Goal: Task Accomplishment & Management: Manage account settings

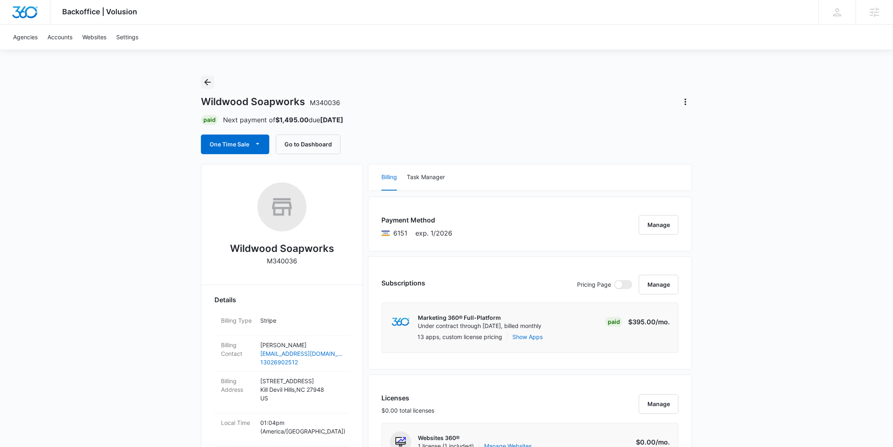
click at [212, 79] on icon "Back" at bounding box center [208, 82] width 10 height 10
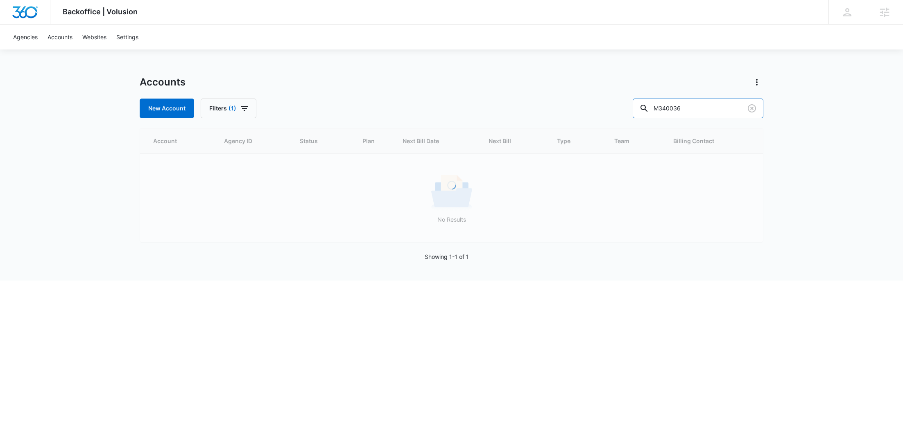
drag, startPoint x: 703, startPoint y: 109, endPoint x: 634, endPoint y: 108, distance: 68.8
click at [635, 108] on div "New Account Filters (1) M340036" at bounding box center [451, 109] width 623 height 20
paste input "3987"
type input "M339876"
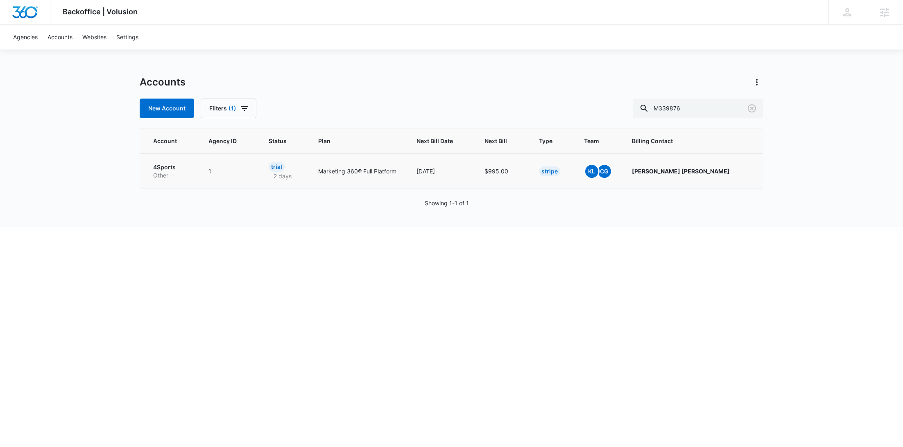
click at [183, 180] on td "4Sports Other" at bounding box center [169, 170] width 59 height 35
click at [163, 172] on p "Other" at bounding box center [171, 175] width 36 height 8
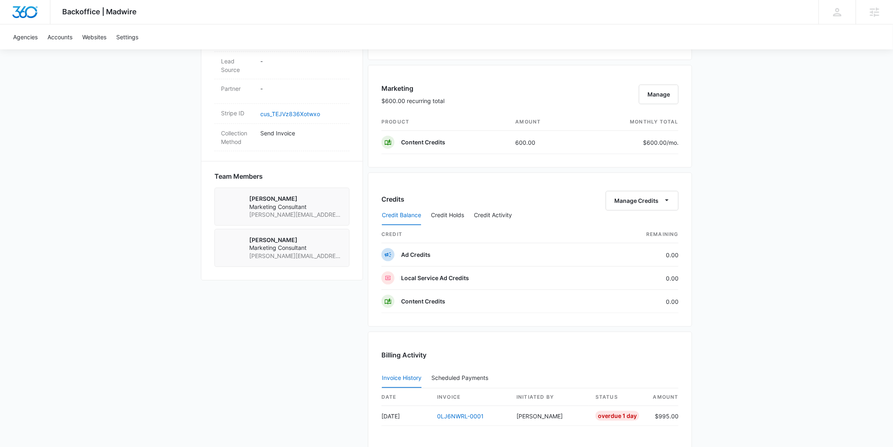
scroll to position [371, 0]
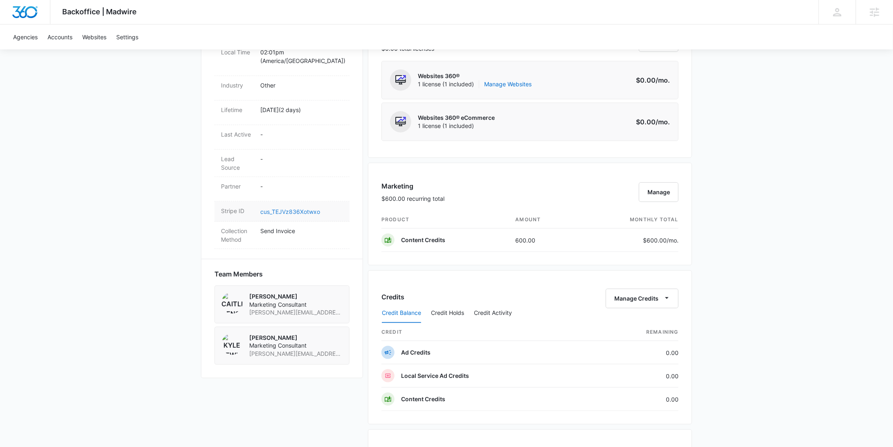
click at [283, 208] on link "cus_TEJVz836Xotwxo" at bounding box center [290, 211] width 60 height 7
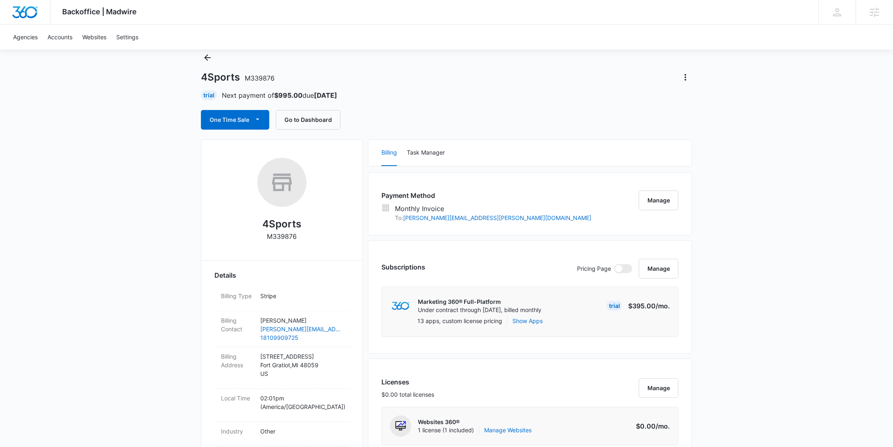
scroll to position [0, 0]
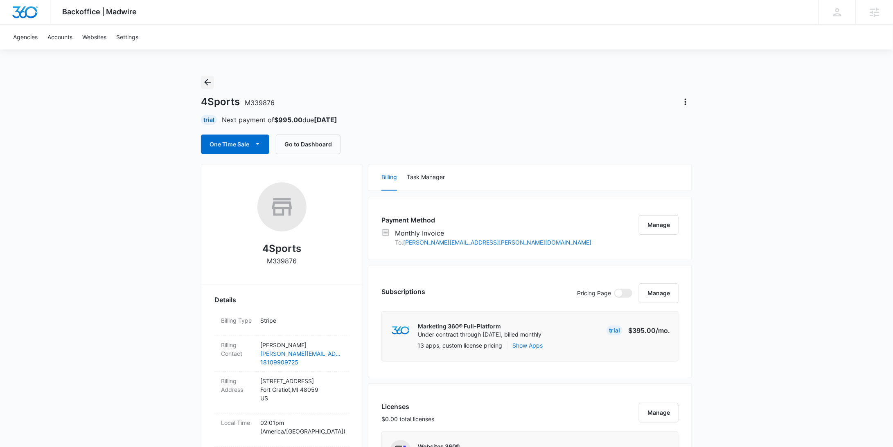
click at [213, 83] on button "Back" at bounding box center [207, 82] width 13 height 13
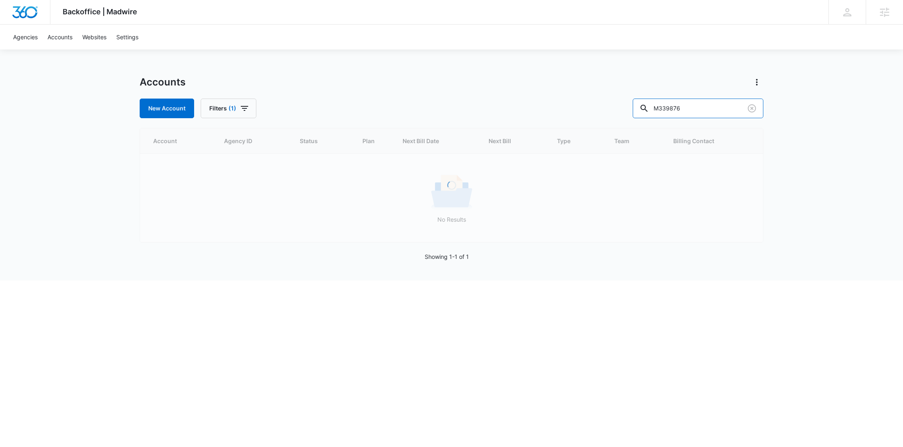
drag, startPoint x: 691, startPoint y: 107, endPoint x: 641, endPoint y: 108, distance: 50.4
click at [641, 108] on div "New Account Filters (1) M339876" at bounding box center [451, 109] width 623 height 20
paste input "7160"
type input "M337160"
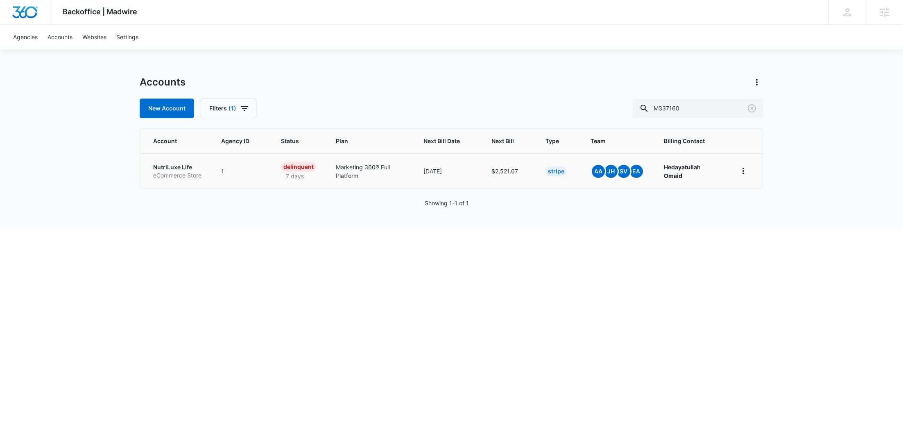
click at [170, 176] on p "eCommerce Store" at bounding box center [177, 175] width 48 height 8
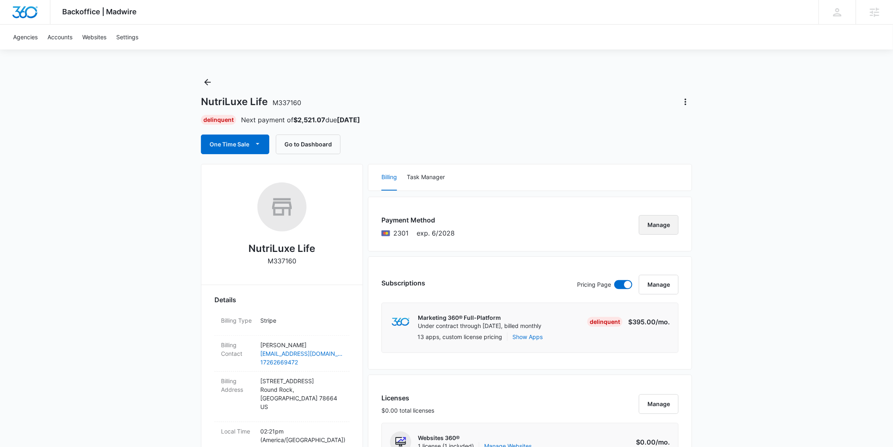
click at [667, 222] on button "Manage" at bounding box center [659, 225] width 40 height 20
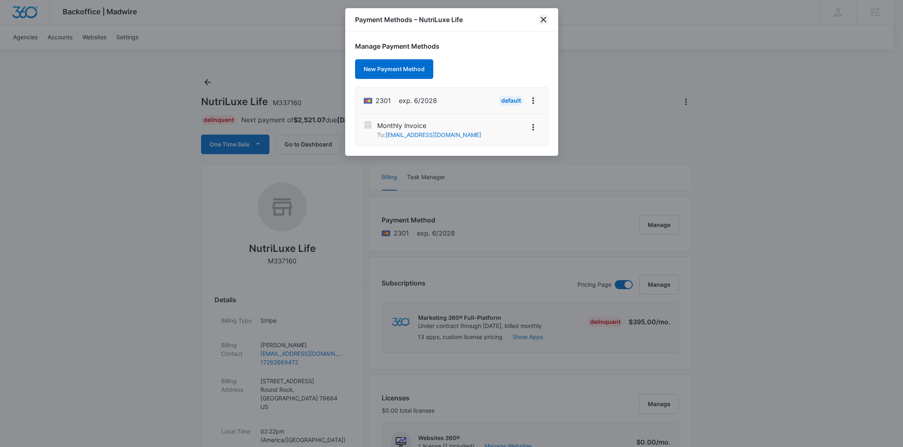
click at [546, 19] on icon "close" at bounding box center [543, 20] width 10 height 10
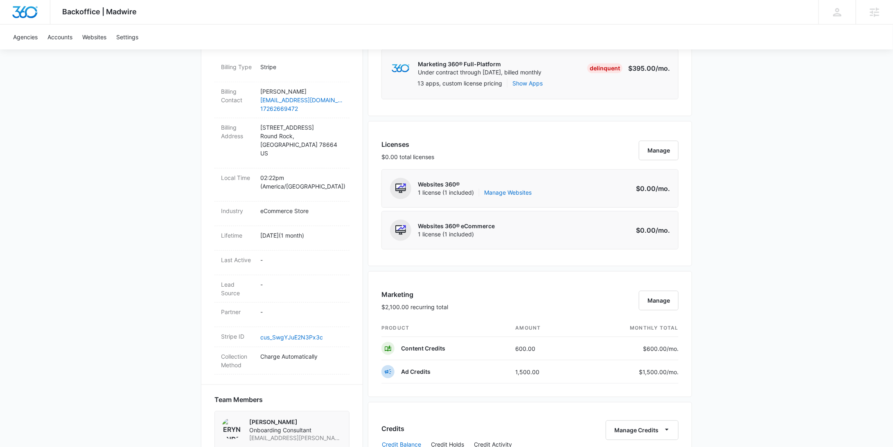
scroll to position [564, 0]
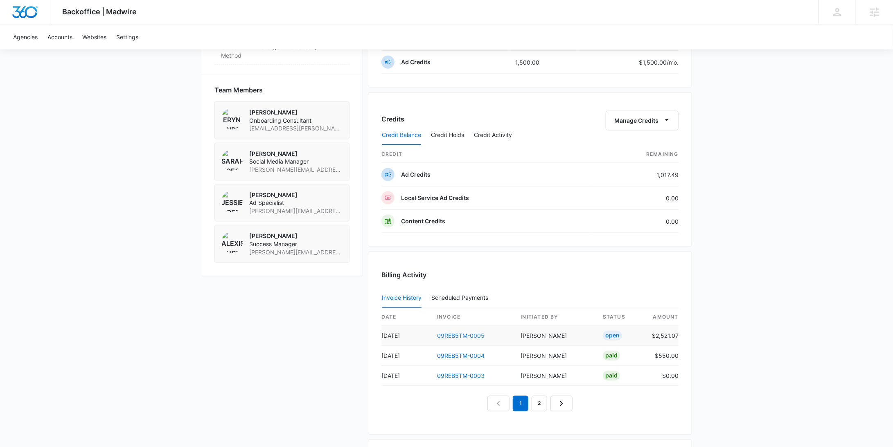
click at [481, 333] on link "09REB5TM-0005" at bounding box center [460, 336] width 47 height 7
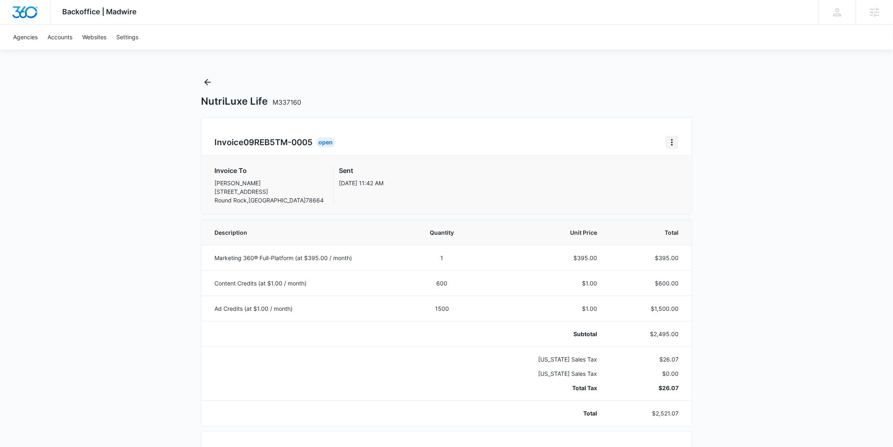
click at [675, 143] on icon "Home" at bounding box center [672, 143] width 10 height 10
click at [684, 166] on link "Download Invoice" at bounding box center [699, 165] width 47 height 7
click at [208, 82] on icon "Back" at bounding box center [207, 82] width 7 height 7
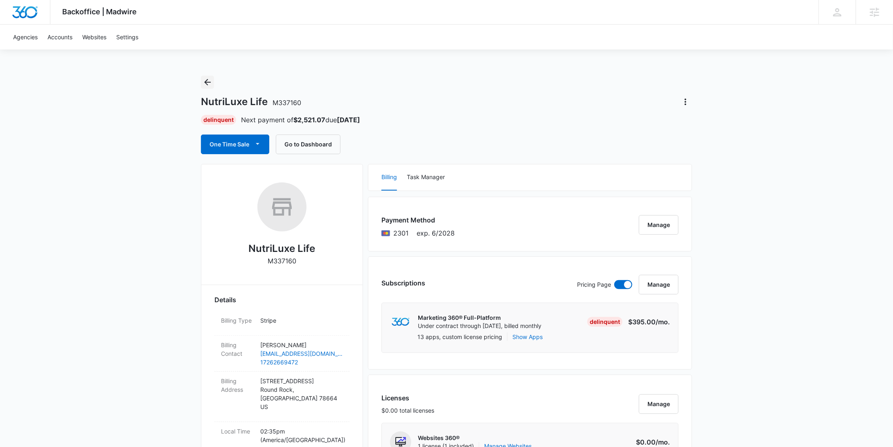
click at [212, 84] on icon "Back" at bounding box center [208, 82] width 10 height 10
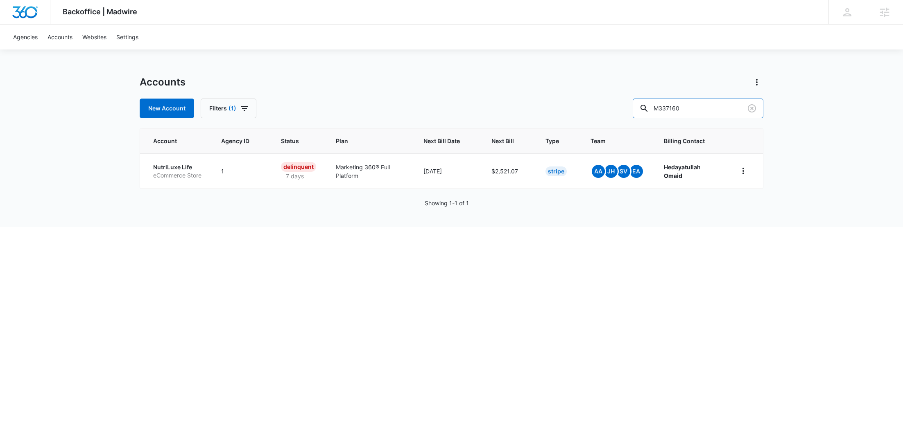
drag, startPoint x: 718, startPoint y: 114, endPoint x: 654, endPoint y: 105, distance: 64.4
click at [654, 105] on div "New Account Filters (1) M337160" at bounding box center [451, 109] width 623 height 20
paste input "9752"
type input "M339752"
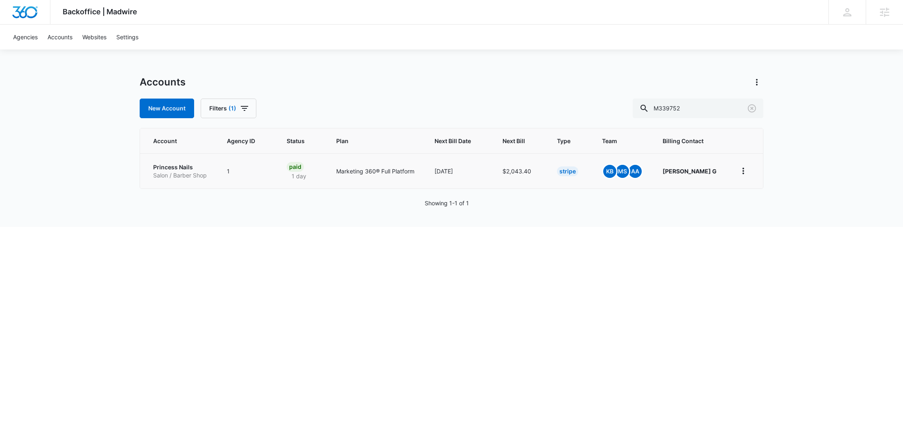
click at [170, 175] on p "Salon / Barber Shop" at bounding box center [180, 175] width 54 height 8
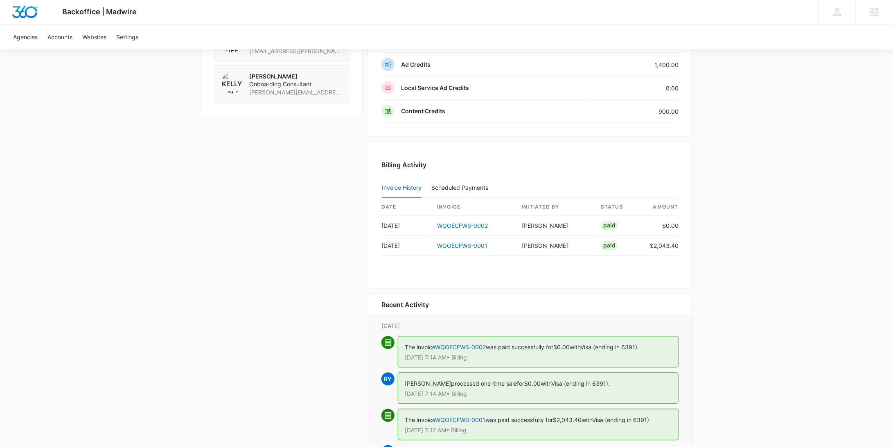
scroll to position [776, 0]
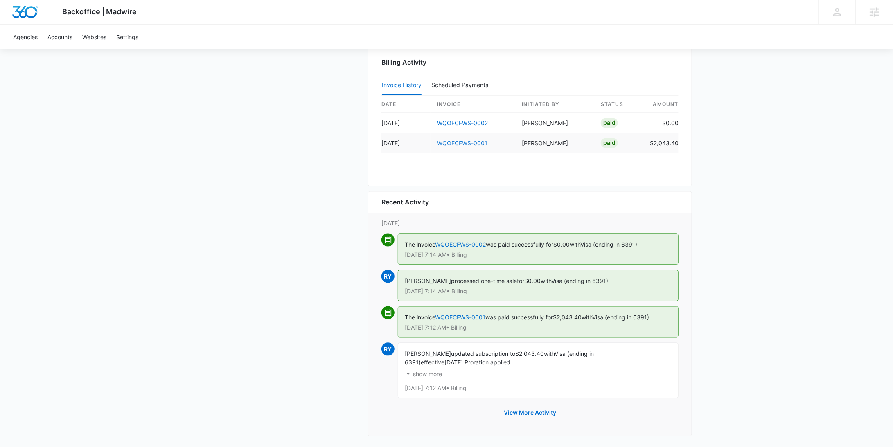
click at [454, 140] on link "WQOECFWS-0001" at bounding box center [462, 143] width 50 height 7
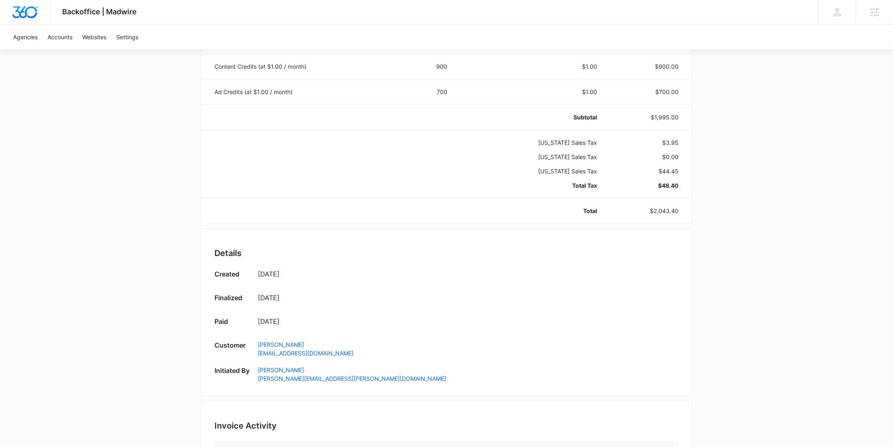
scroll to position [393, 0]
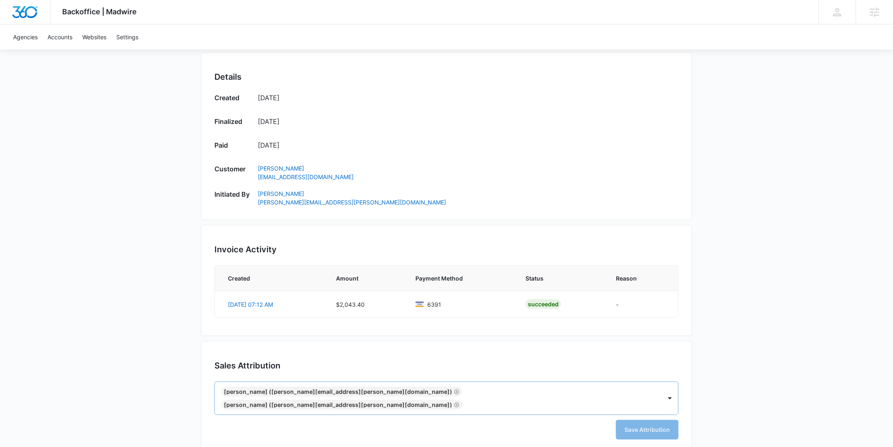
click at [454, 391] on icon "Remove Matt Sheffer (matt.sheffer@madwire.com)" at bounding box center [457, 392] width 6 height 6
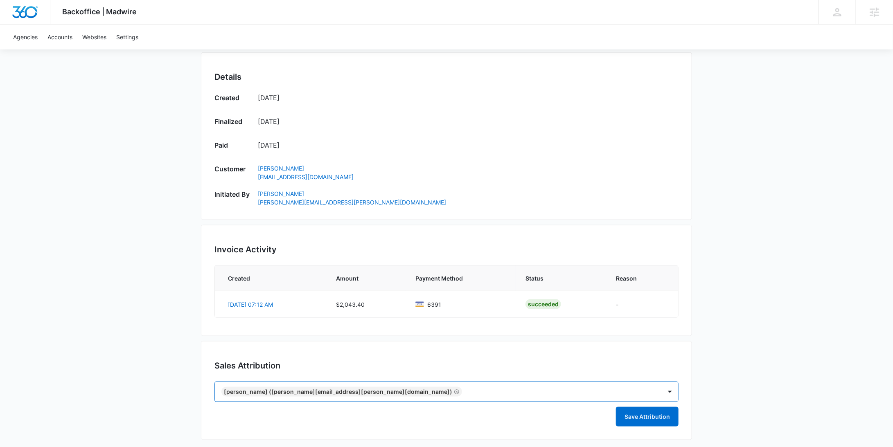
click at [454, 390] on icon "Remove Ashleigh Allen (ashleigh.allen@marketing360.com)" at bounding box center [457, 392] width 6 height 6
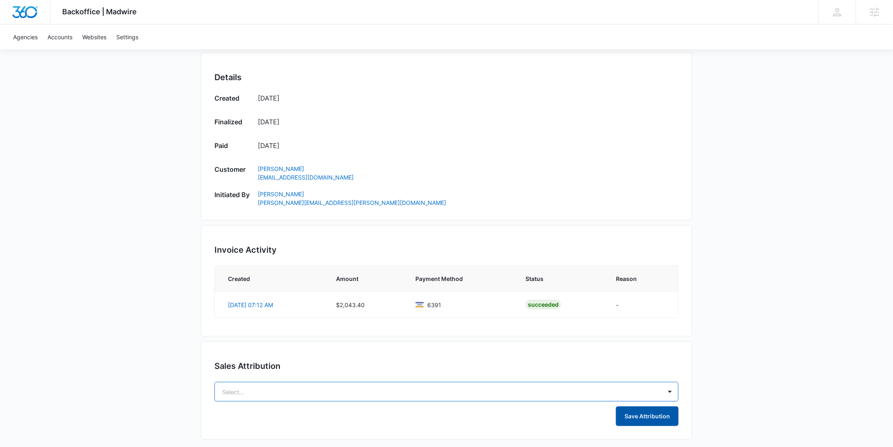
click at [649, 413] on button "Save Attribution" at bounding box center [647, 417] width 63 height 20
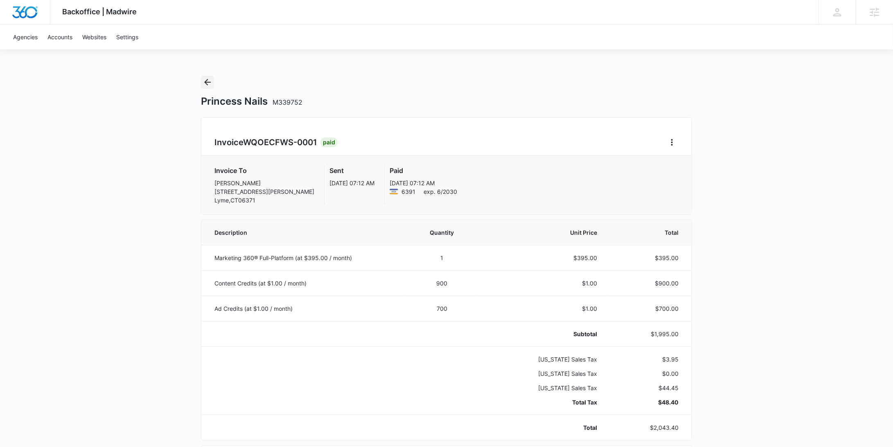
click at [213, 81] on button "Back" at bounding box center [207, 82] width 13 height 13
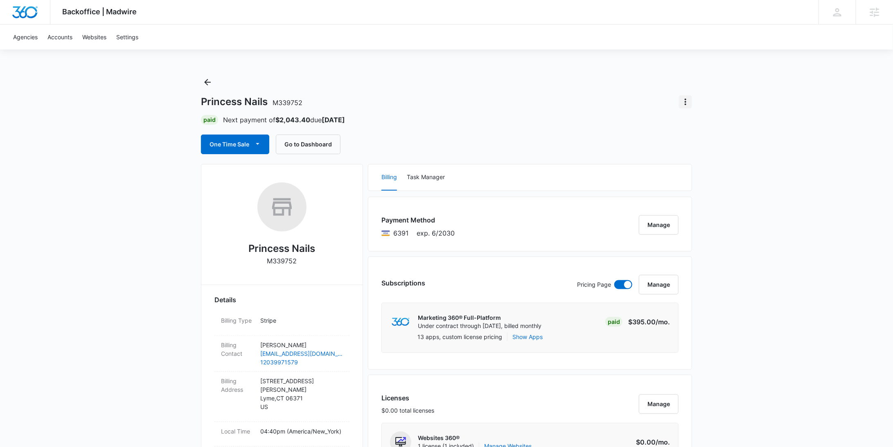
click at [686, 101] on icon "Actions" at bounding box center [686, 102] width 10 height 10
click at [697, 147] on div "Close Account" at bounding box center [709, 150] width 40 height 6
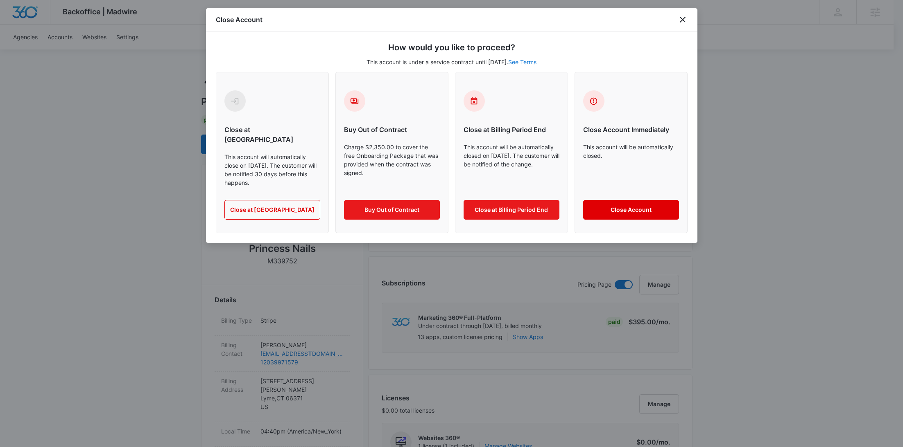
click at [597, 200] on button "Close Account" at bounding box center [631, 210] width 96 height 20
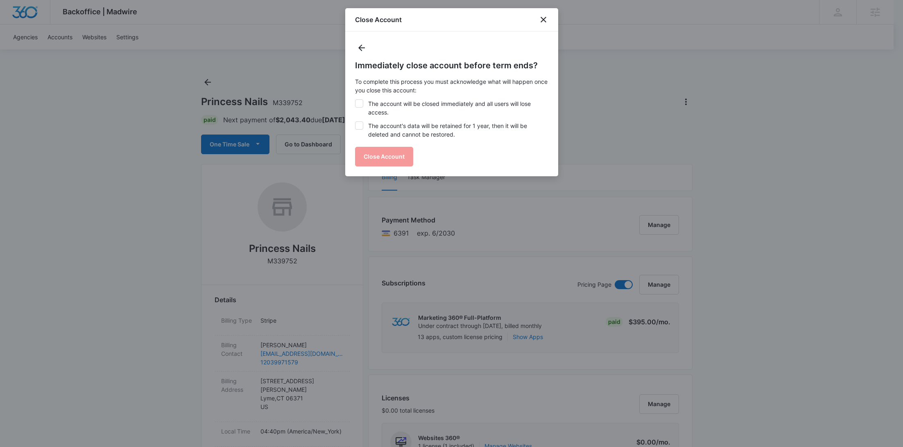
click at [432, 106] on label "The account will be closed immediately and all users will lose access." at bounding box center [451, 107] width 193 height 17
click at [355, 100] on input "The account will be closed immediately and all users will lose access." at bounding box center [355, 99] width 0 height 0
checkbox input "true"
click at [424, 129] on label "The account's data will be retained for 1 year, then it will be deleted and can…" at bounding box center [451, 130] width 193 height 17
click at [355, 122] on input "The account's data will be retained for 1 year, then it will be deleted and can…" at bounding box center [355, 122] width 0 height 0
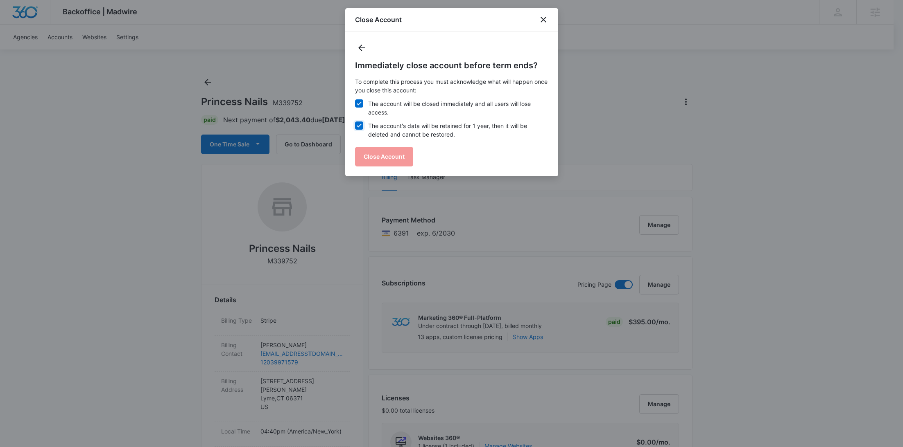
checkbox input "true"
click at [392, 152] on button "Close Account" at bounding box center [384, 157] width 58 height 20
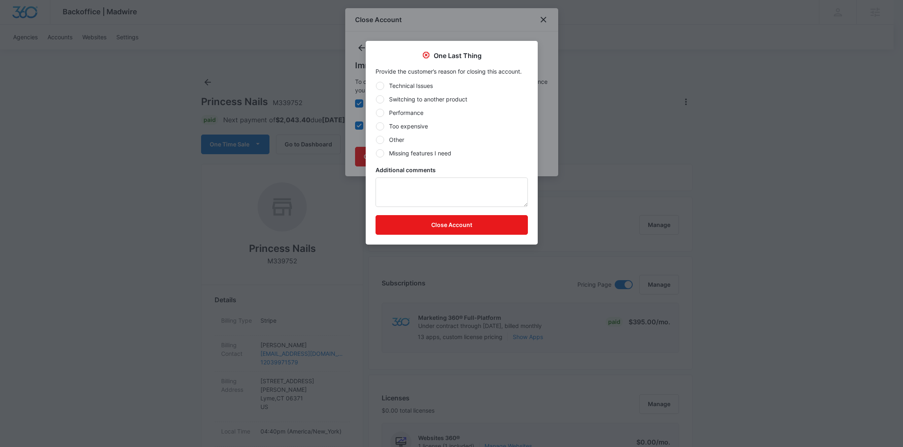
click at [395, 139] on label "Other" at bounding box center [451, 139] width 152 height 9
click at [376, 140] on input "Other" at bounding box center [375, 140] width 0 height 0
radio input "true"
drag, startPoint x: 394, startPoint y: 211, endPoint x: 388, endPoint y: 201, distance: 11.7
click at [394, 210] on form "Technical Issues Switching to another product Performance Too expensive Other M…" at bounding box center [451, 157] width 152 height 153
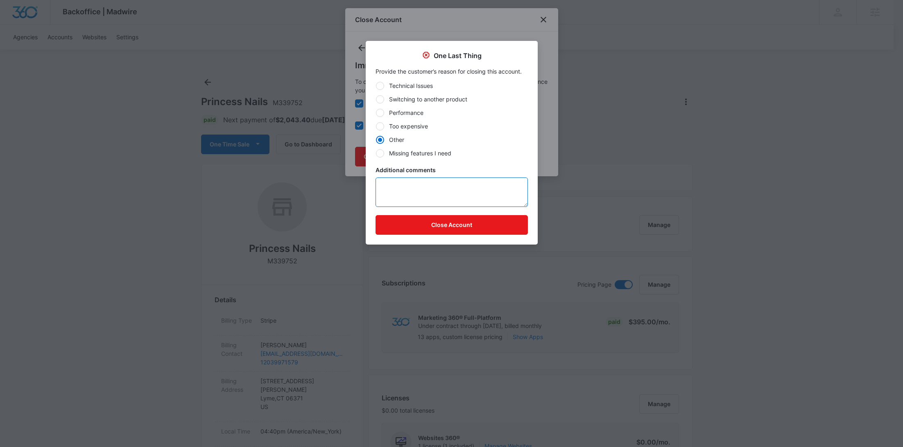
click at [390, 199] on textarea "Additional comments" at bounding box center [451, 192] width 152 height 29
type textarea "Immediate cancellation"
click at [436, 226] on button "Close Account" at bounding box center [451, 225] width 152 height 20
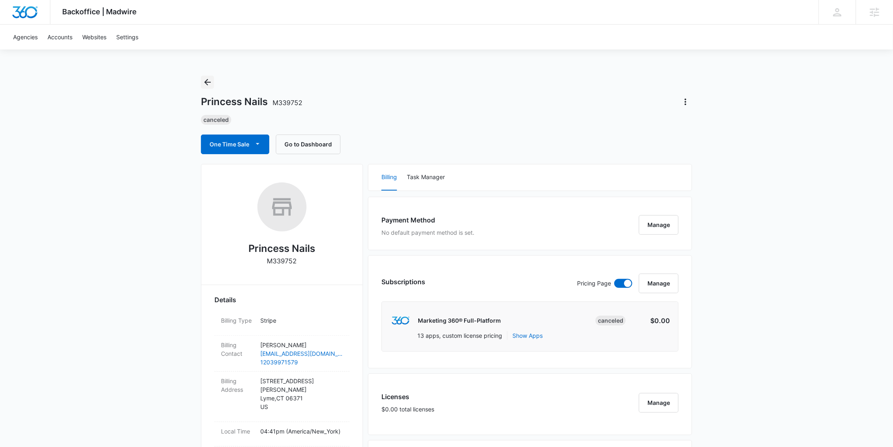
drag, startPoint x: 209, startPoint y: 82, endPoint x: 234, endPoint y: 81, distance: 25.0
click at [209, 81] on icon "Back" at bounding box center [208, 82] width 10 height 10
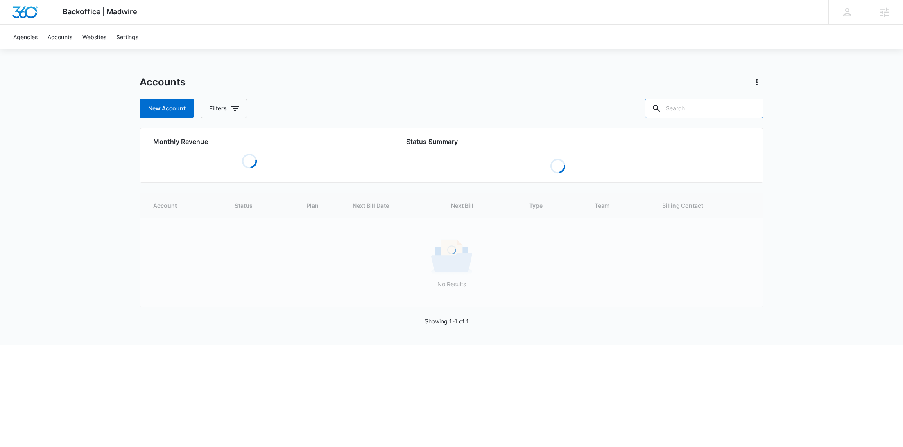
click at [733, 114] on input "text" at bounding box center [704, 109] width 118 height 20
paste input "M4808"
type input "M4808"
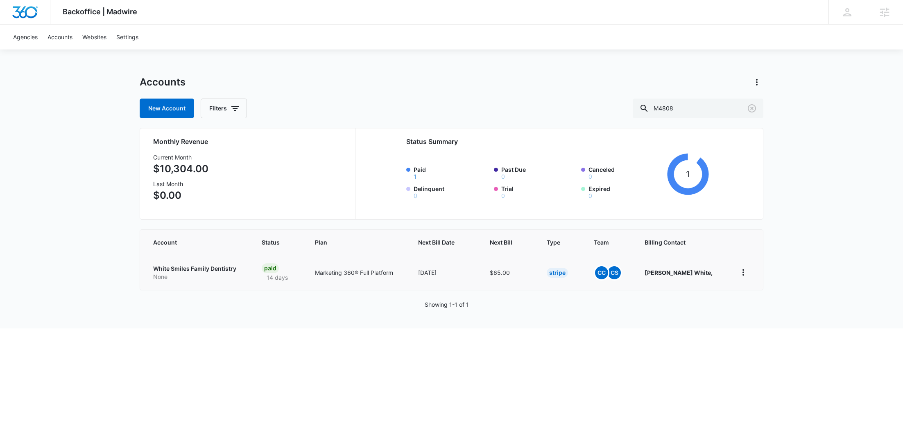
click at [203, 273] on p "None" at bounding box center [197, 277] width 89 height 8
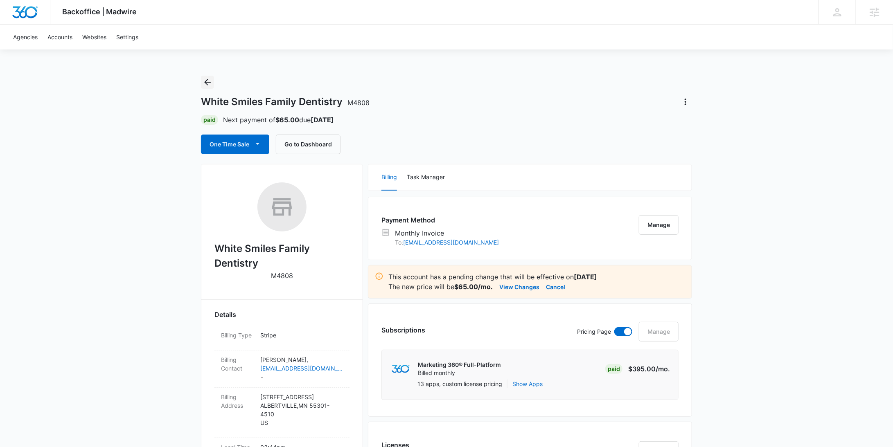
click at [202, 82] on button "Back" at bounding box center [207, 82] width 13 height 13
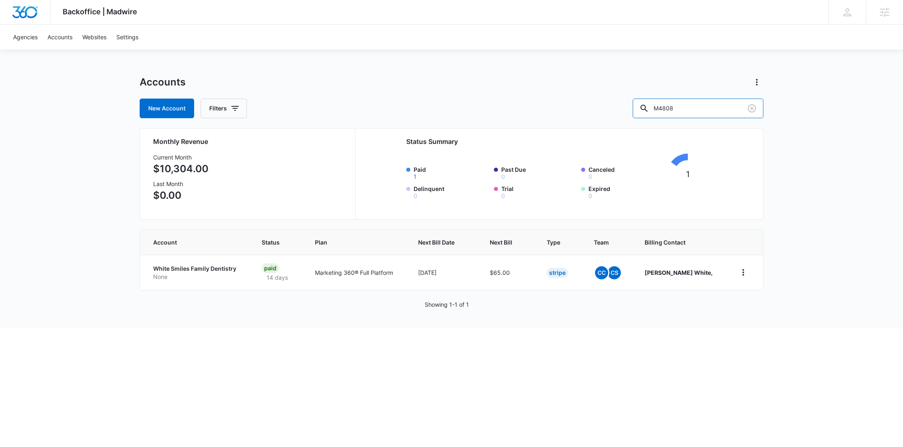
drag, startPoint x: 716, startPoint y: 111, endPoint x: 645, endPoint y: 109, distance: 71.7
click at [645, 109] on div "New Account Filters M4808" at bounding box center [451, 109] width 623 height 20
paste input "332700"
type input "M332700"
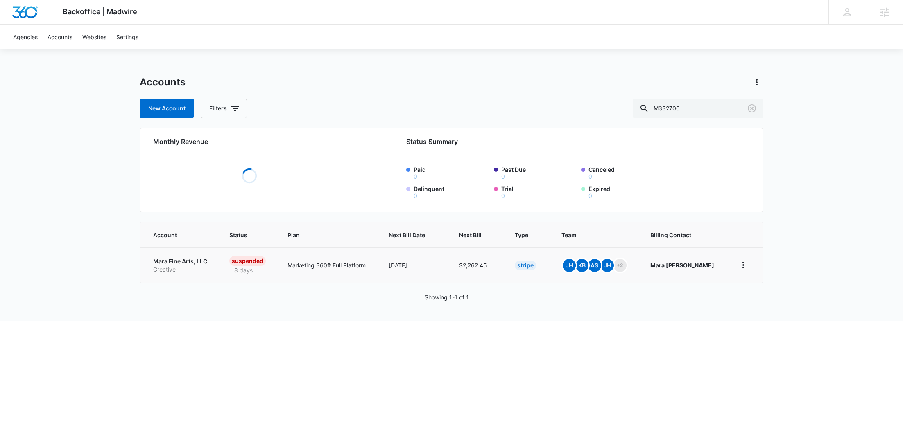
click at [173, 261] on p "Mara Fine Arts, LLC" at bounding box center [181, 261] width 56 height 8
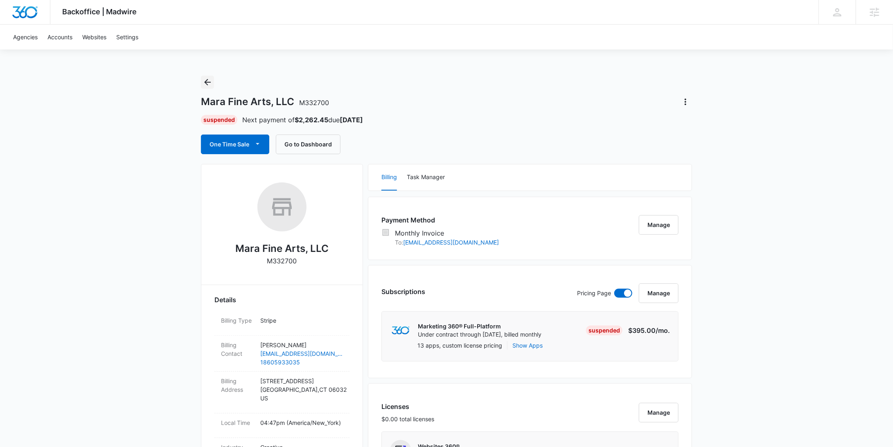
click at [207, 84] on icon "Back" at bounding box center [207, 82] width 7 height 7
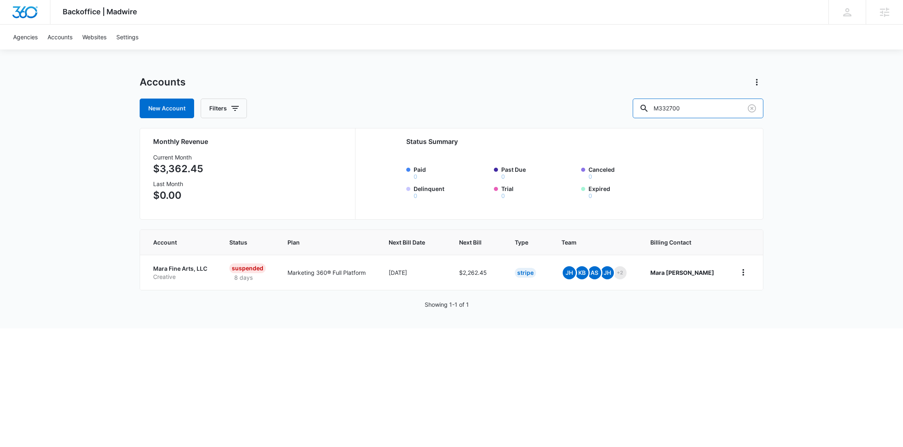
drag, startPoint x: 711, startPoint y: 113, endPoint x: 651, endPoint y: 106, distance: 60.2
click at [652, 106] on div "New Account Filters M332700" at bounding box center [451, 109] width 623 height 20
paste input "9985"
type input "M339985"
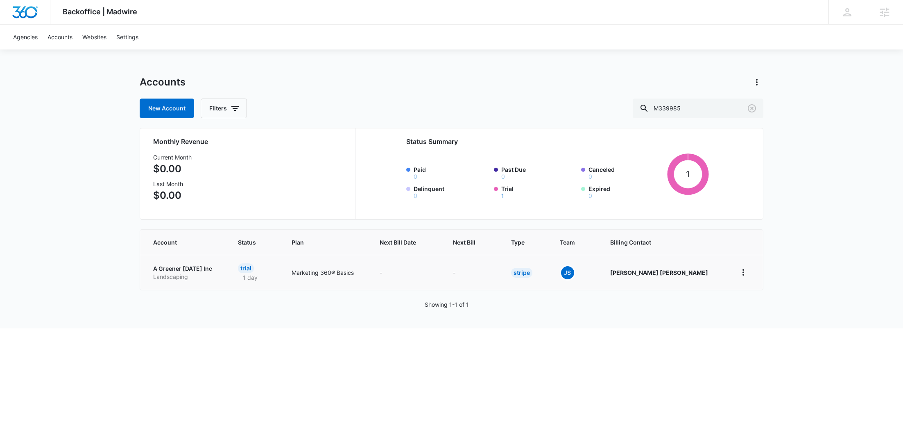
click at [192, 278] on p "Landscaping" at bounding box center [185, 277] width 65 height 8
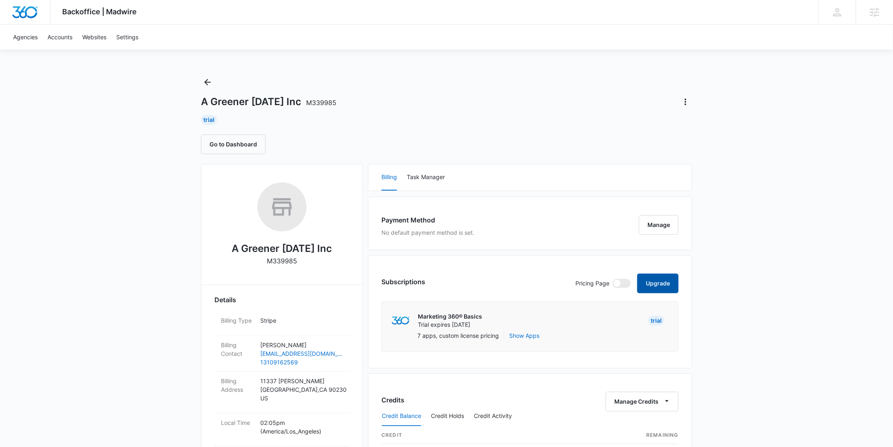
click at [649, 281] on button "Upgrade" at bounding box center [657, 284] width 41 height 20
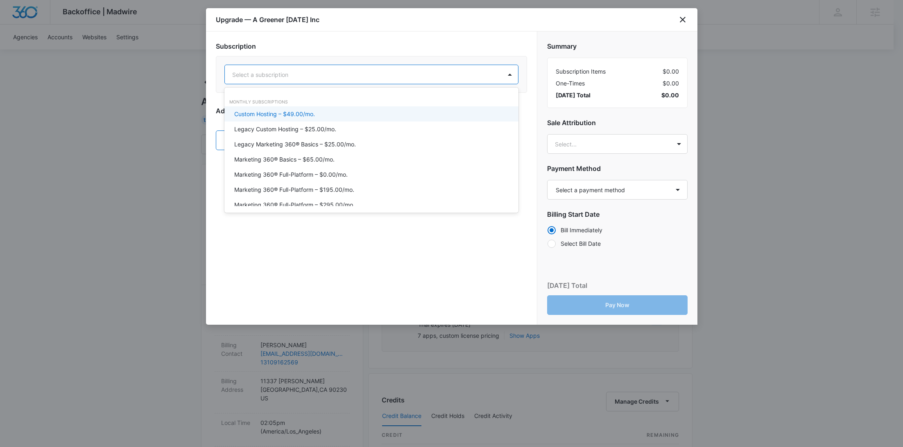
click at [389, 70] on div at bounding box center [361, 75] width 259 height 10
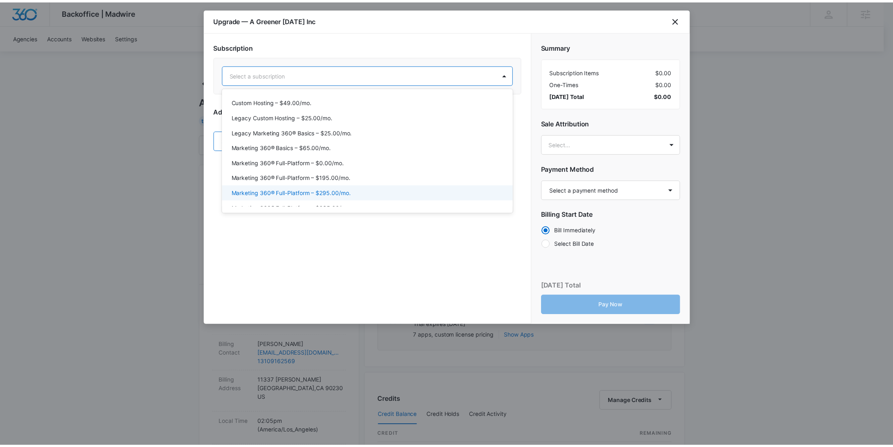
scroll to position [31, 0]
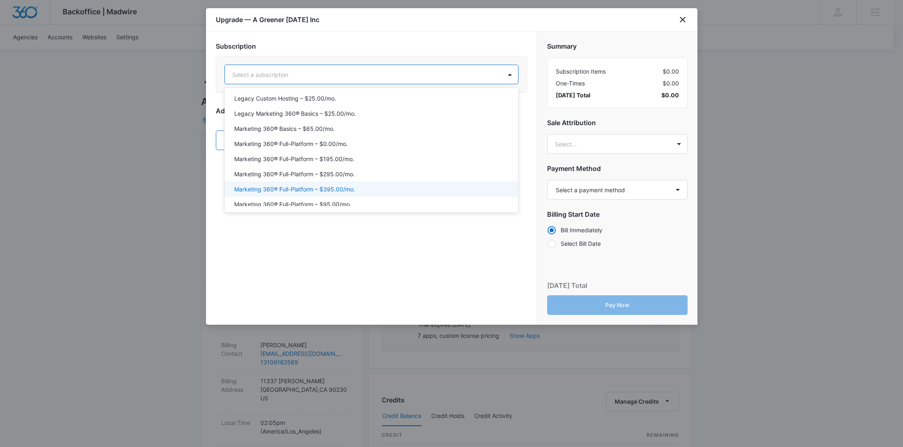
click at [371, 186] on div "Marketing 360® Full-Platform – $395.00/mo." at bounding box center [370, 189] width 273 height 9
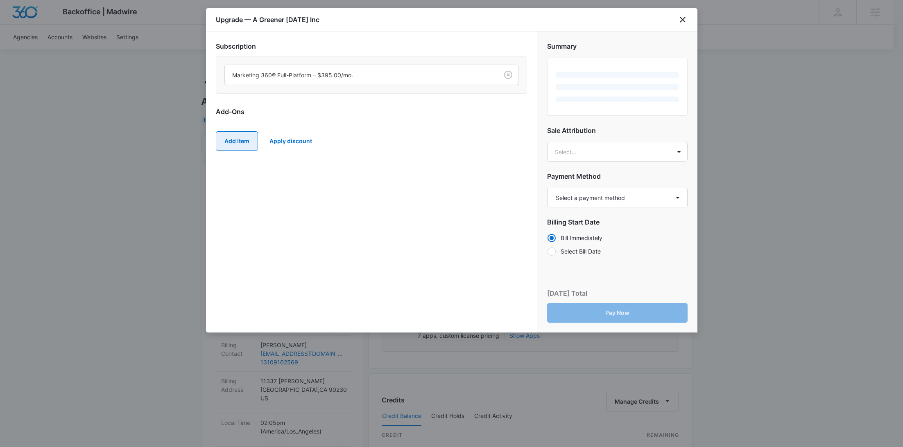
click at [237, 135] on button "Add Item" at bounding box center [237, 141] width 42 height 20
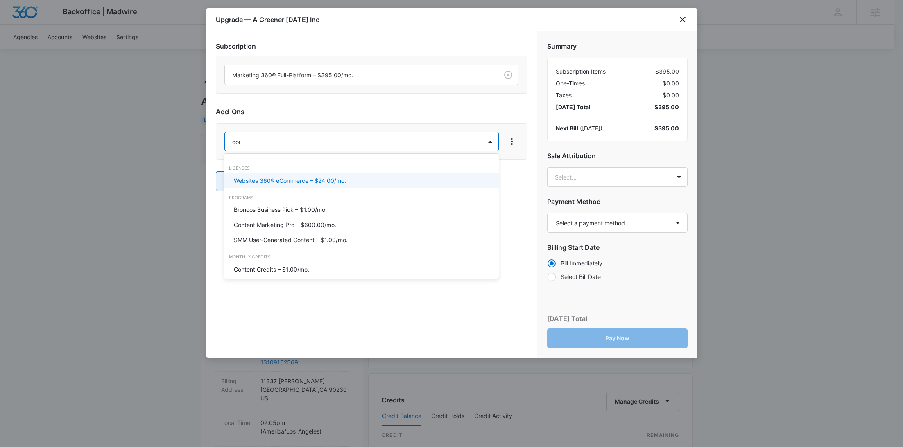
type input "cont"
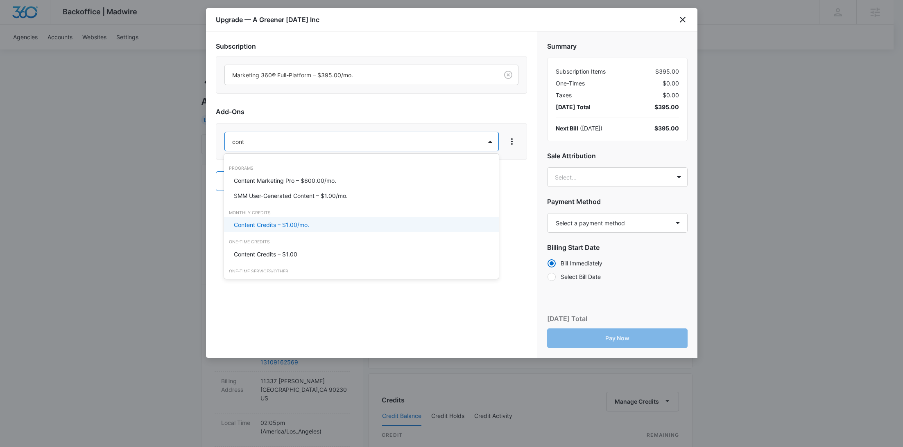
click at [253, 221] on p "Content Credits – $1.00/mo." at bounding box center [271, 225] width 75 height 9
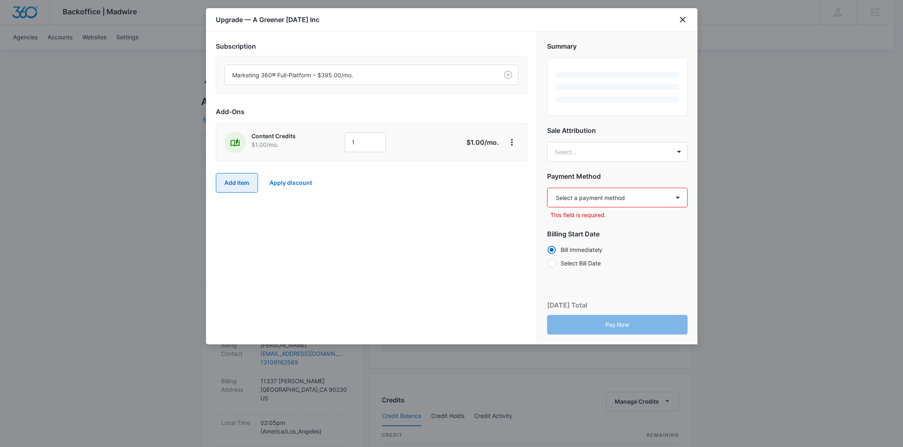
click at [244, 183] on button "Add Item" at bounding box center [237, 183] width 42 height 20
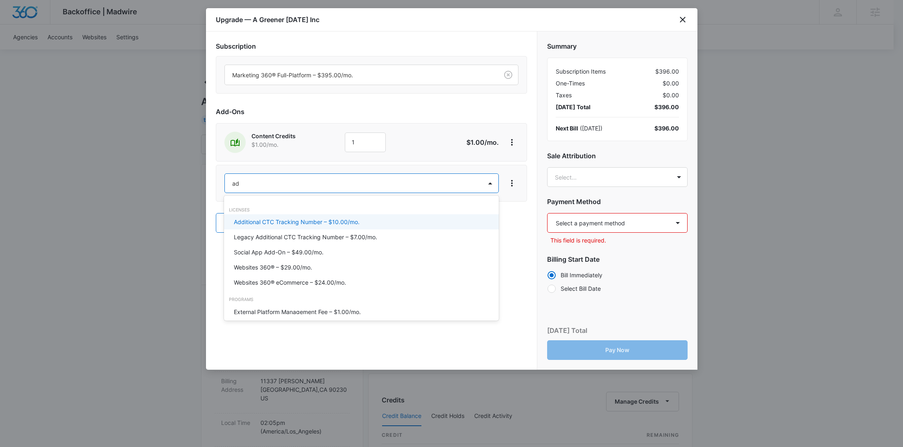
type input "ad c"
click at [256, 219] on p "Ad Credits – $1.00/mo." at bounding box center [264, 222] width 61 height 9
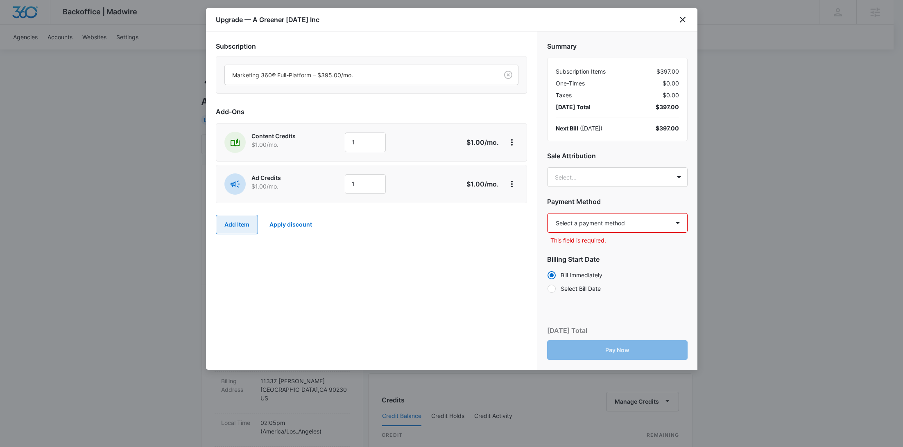
click at [235, 221] on button "Add Item" at bounding box center [237, 225] width 42 height 20
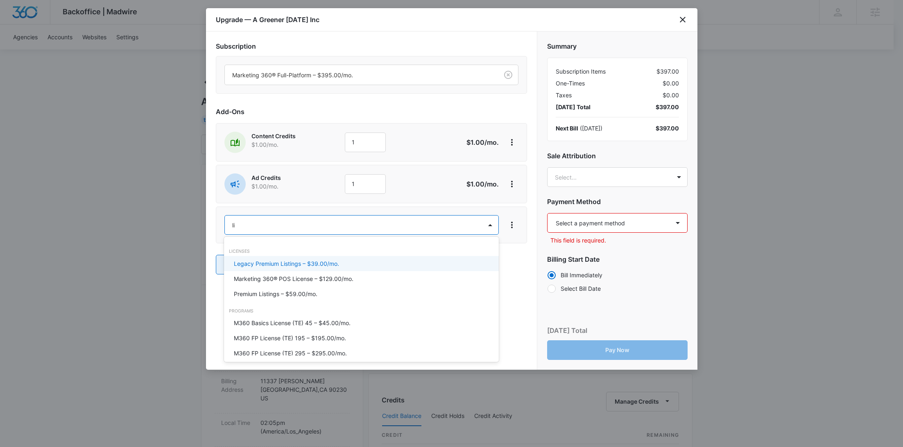
type input "lis"
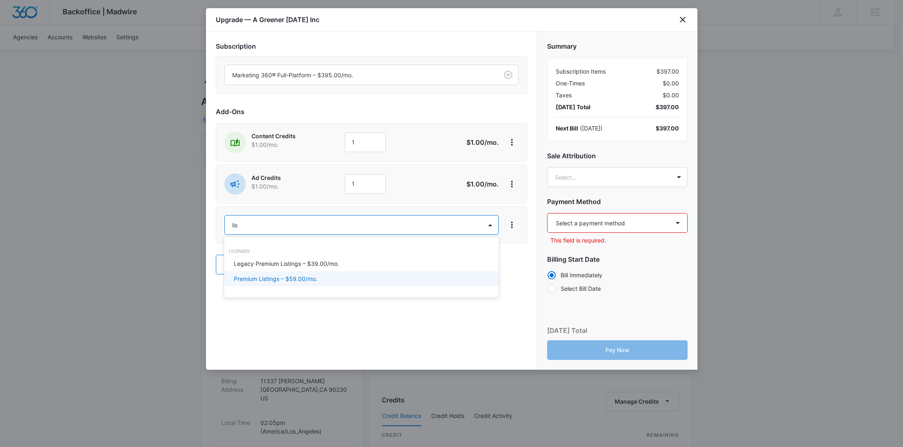
click at [284, 280] on p "Premium Listings – $59.00/mo." at bounding box center [275, 279] width 83 height 9
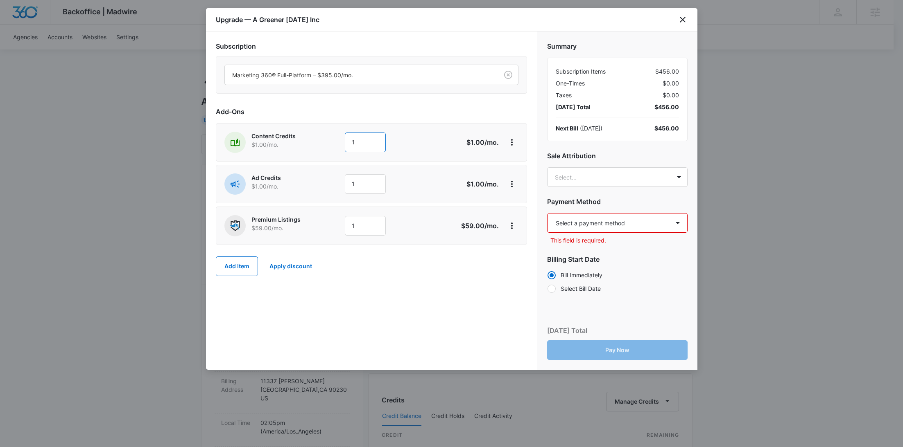
drag, startPoint x: 364, startPoint y: 145, endPoint x: 332, endPoint y: 145, distance: 31.5
click at [332, 145] on div "Content Credits $1.00 /mo. 1" at bounding box center [342, 142] width 236 height 21
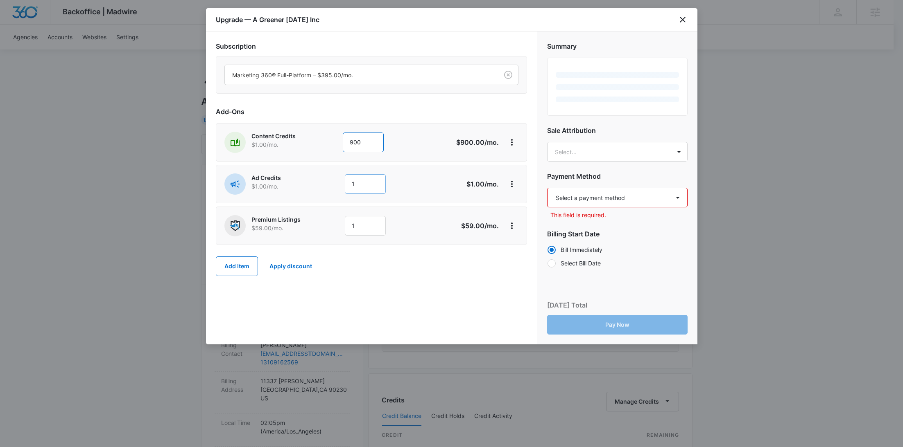
type input "900"
drag, startPoint x: 360, startPoint y: 178, endPoint x: 300, endPoint y: 179, distance: 59.8
click at [300, 179] on div "Ad Credits $1.00 /mo. 1" at bounding box center [342, 184] width 236 height 21
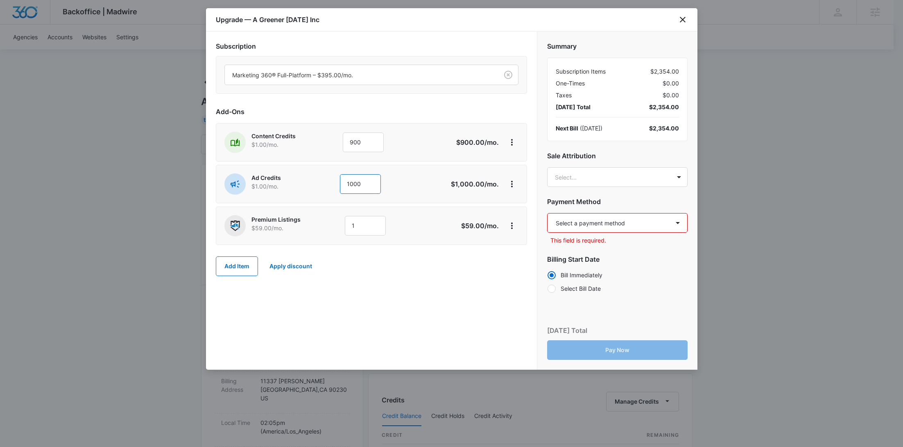
type input "1000"
click at [604, 228] on select "Select a payment method Mastercard ending in 2552 New payment method Monthly in…" at bounding box center [617, 223] width 140 height 20
select select "pm_1SIbo1A4n8RTgNjUf9GsA5W0"
click at [547, 213] on select "Select a payment method Mastercard ending in 2552 New payment method Monthly in…" at bounding box center [617, 223] width 140 height 20
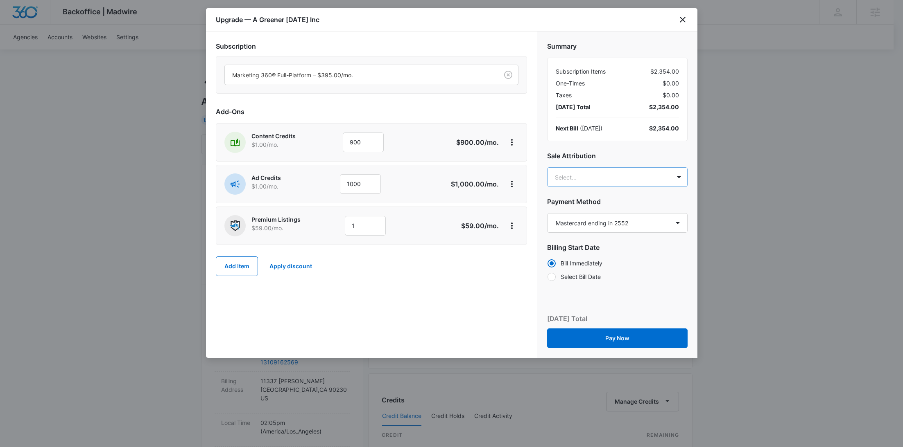
click at [596, 178] on body "Backoffice | Madwire Apps Settings RY Rochelle Young rochelle.young@madwire.com…" at bounding box center [451, 407] width 903 height 814
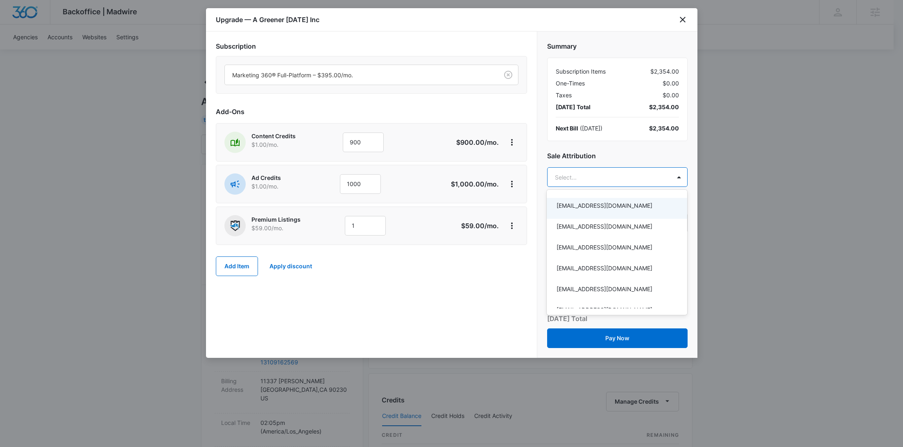
paste input "Sherman"
type input "Sherman"
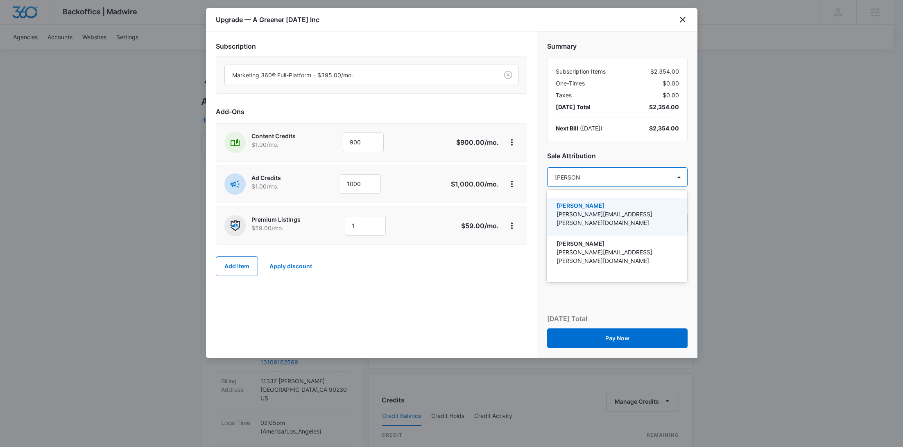
click at [596, 210] on p "Josh Sherman" at bounding box center [615, 205] width 119 height 9
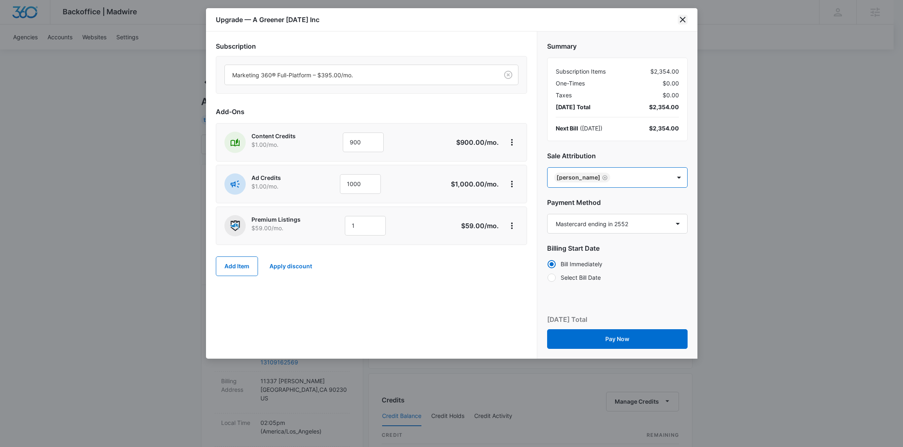
click at [681, 22] on icon "close" at bounding box center [682, 20] width 10 height 10
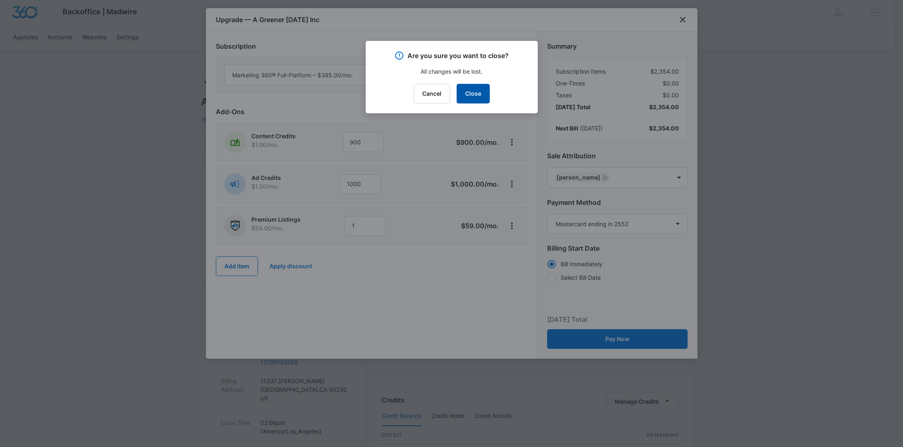
click at [471, 97] on button "Close" at bounding box center [472, 94] width 33 height 20
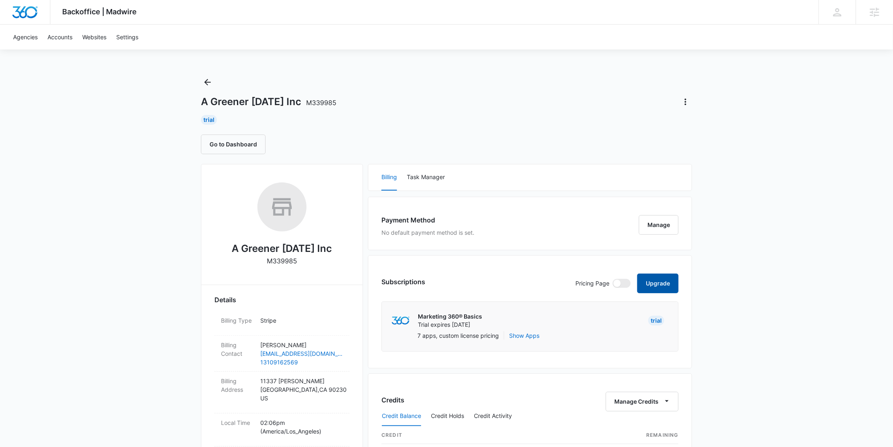
scroll to position [364, 0]
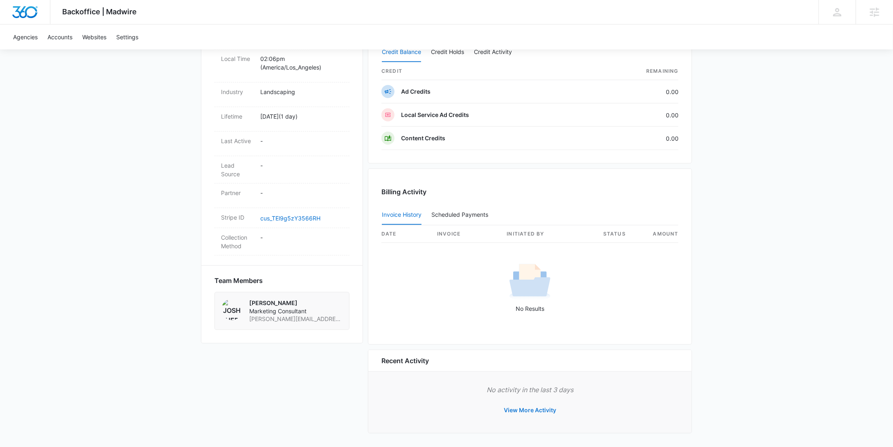
click at [538, 409] on button "View More Activity" at bounding box center [530, 411] width 69 height 20
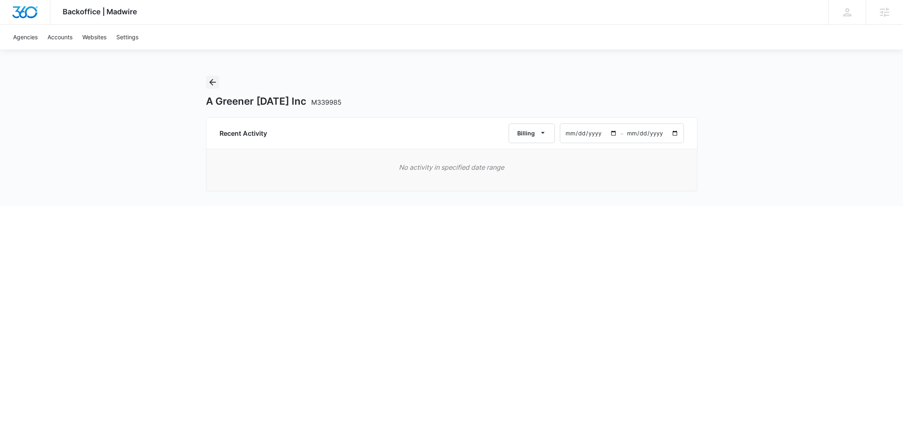
click at [207, 82] on button "Back" at bounding box center [212, 82] width 13 height 13
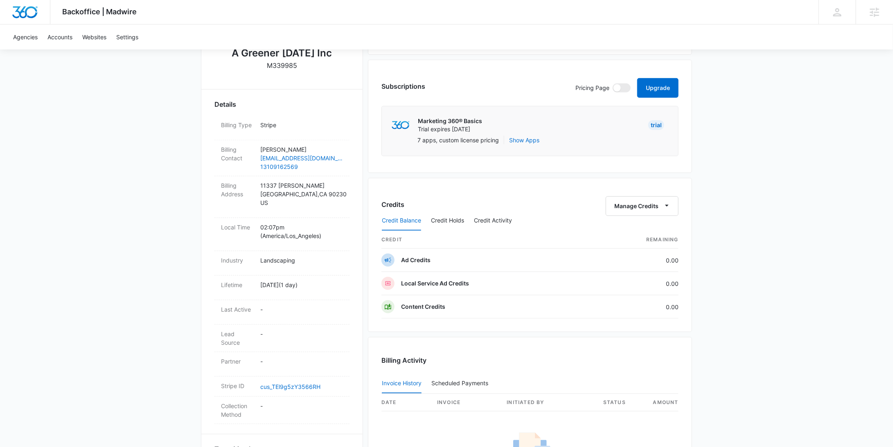
scroll to position [243, 0]
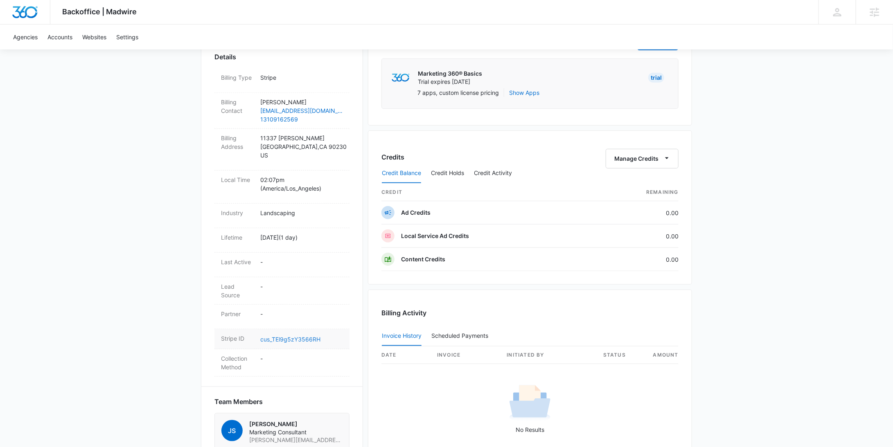
click at [302, 337] on link "cus_TEl9g5zY3566RH" at bounding box center [290, 339] width 60 height 7
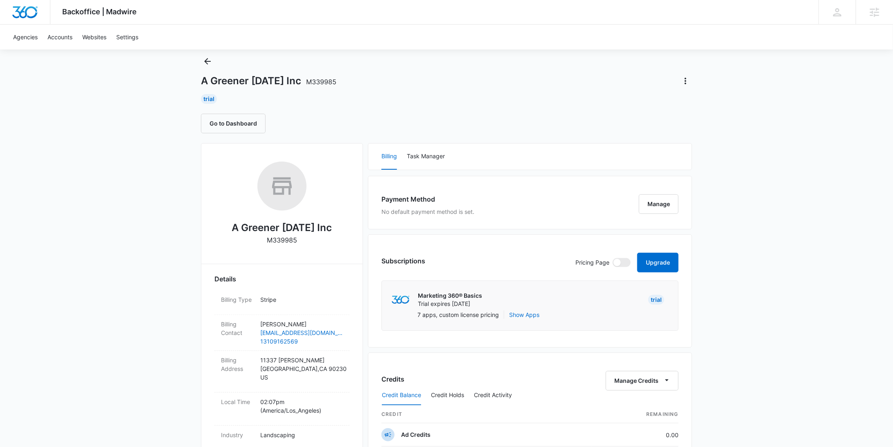
scroll to position [0, 0]
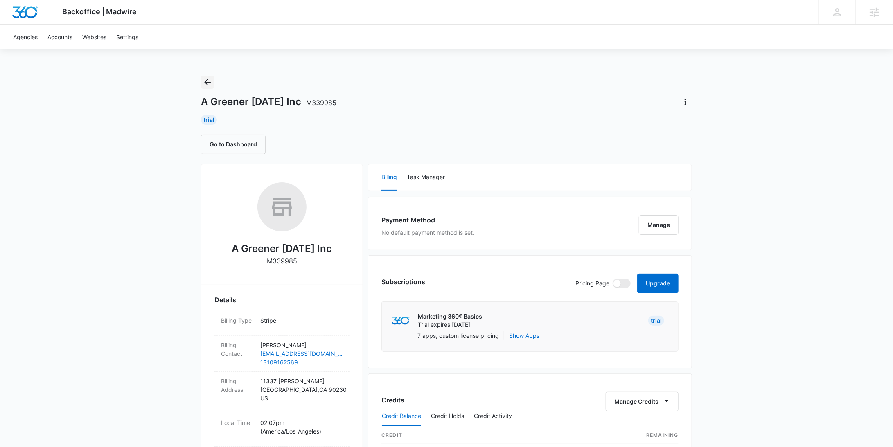
click at [209, 82] on icon "Back" at bounding box center [208, 82] width 10 height 10
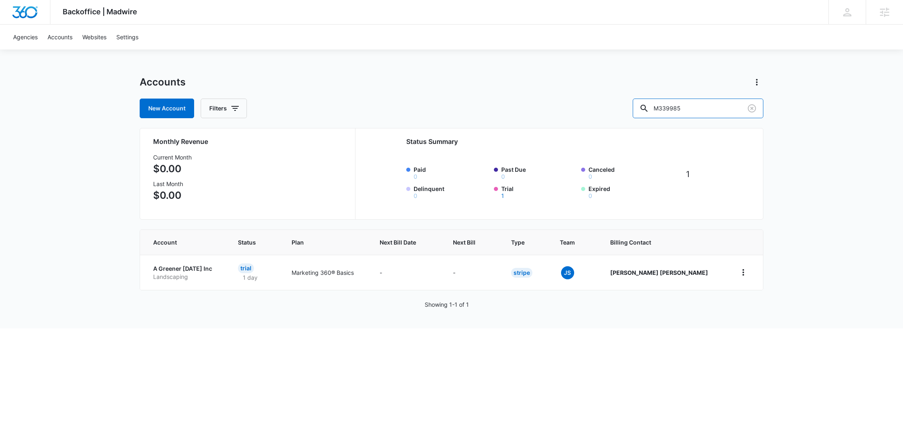
click at [641, 103] on div "New Account Filters M339985" at bounding box center [451, 109] width 623 height 20
paste input "2834"
type input "M328345"
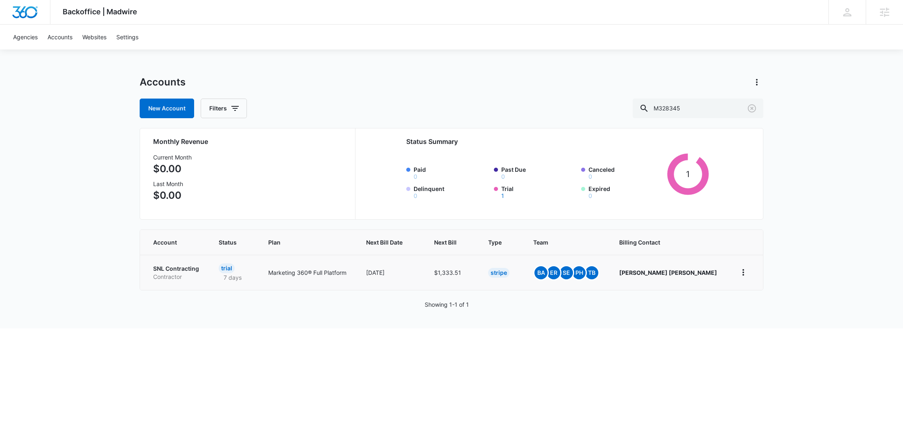
click at [187, 273] on p "Contractor" at bounding box center [176, 277] width 46 height 8
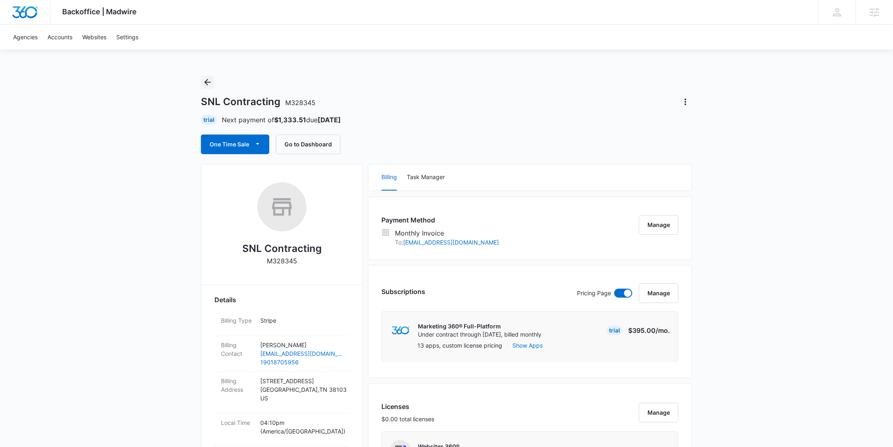
click at [212, 81] on icon "Back" at bounding box center [208, 82] width 10 height 10
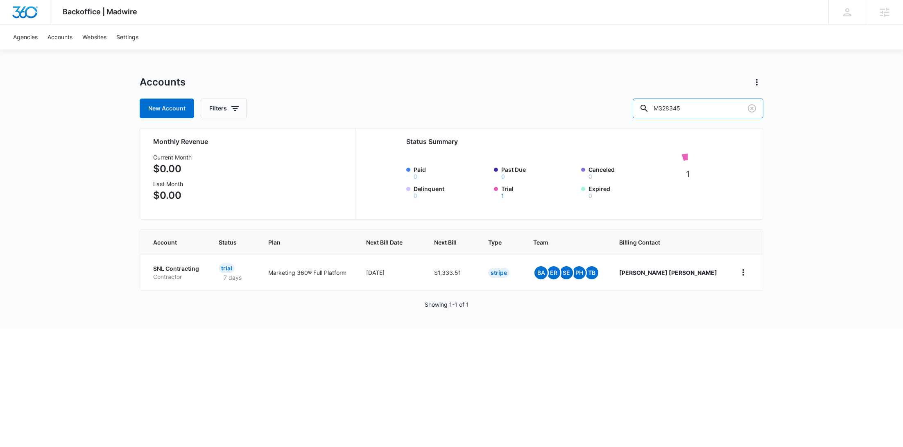
drag, startPoint x: 689, startPoint y: 108, endPoint x: 655, endPoint y: 104, distance: 33.8
click at [656, 105] on div "New Account Filters M328345" at bounding box center [451, 109] width 623 height 20
paste input "3998"
type input "M339985"
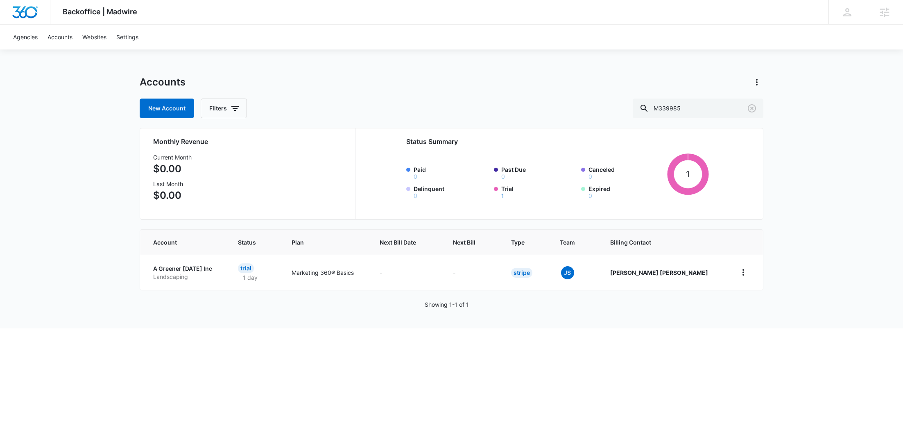
click at [189, 265] on p "A Greener Tomorrow Inc" at bounding box center [185, 269] width 65 height 8
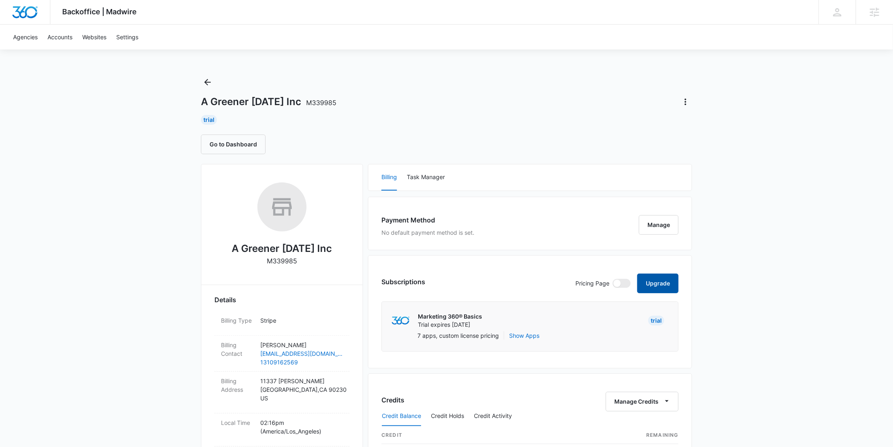
click at [661, 277] on button "Upgrade" at bounding box center [657, 284] width 41 height 20
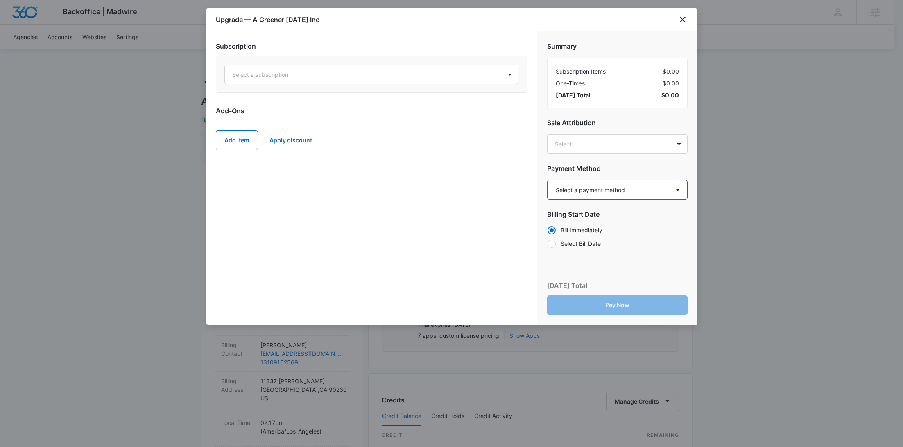
click at [596, 187] on select "Select a payment method Mastercard ending in 2552 New payment method Monthly in…" at bounding box center [617, 190] width 140 height 20
select select "pm_1SIbo1A4n8RTgNjUf9GsA5W0"
click at [547, 180] on select "Select a payment method Mastercard ending in 2552 New payment method Monthly in…" at bounding box center [617, 190] width 140 height 20
click at [356, 78] on div at bounding box center [361, 75] width 259 height 10
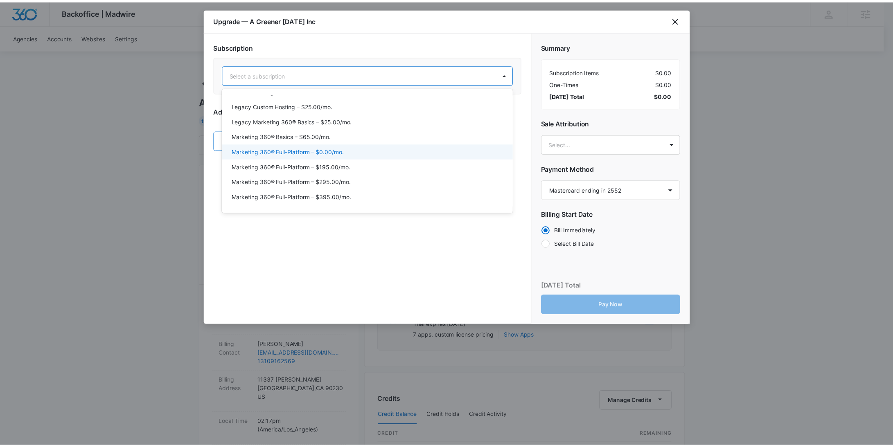
scroll to position [25, 0]
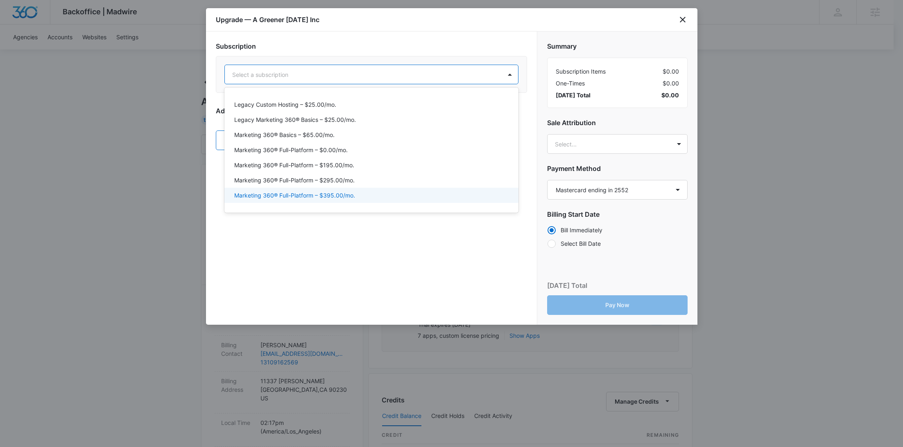
click at [348, 191] on p "Marketing 360® Full-Platform – $395.00/mo." at bounding box center [294, 195] width 121 height 9
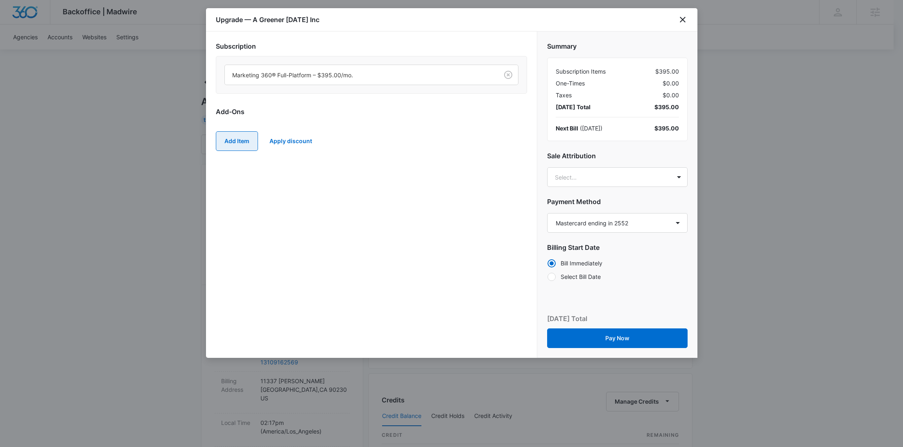
click at [239, 143] on button "Add Item" at bounding box center [237, 141] width 42 height 20
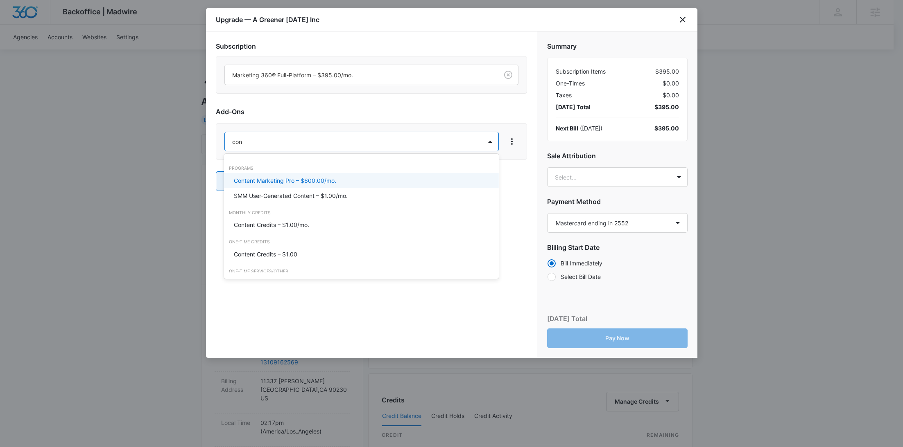
type input "cont"
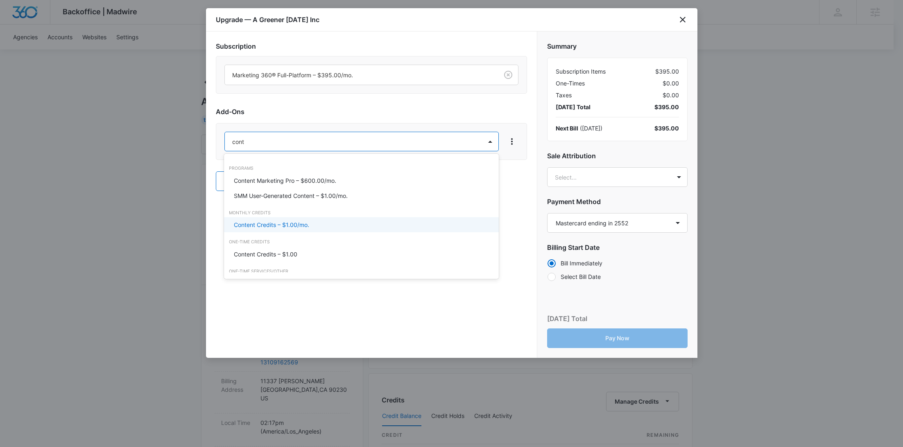
click at [261, 229] on div "Content Credits – $1.00/mo." at bounding box center [361, 224] width 275 height 15
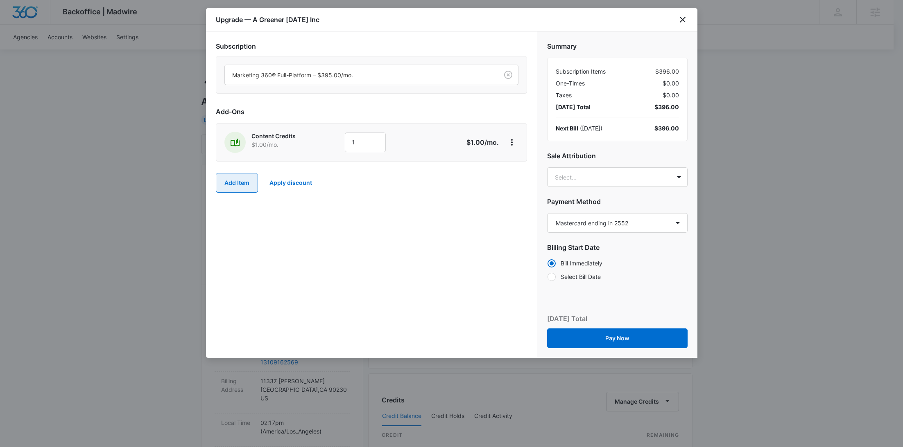
click at [232, 180] on button "Add Item" at bounding box center [237, 183] width 42 height 20
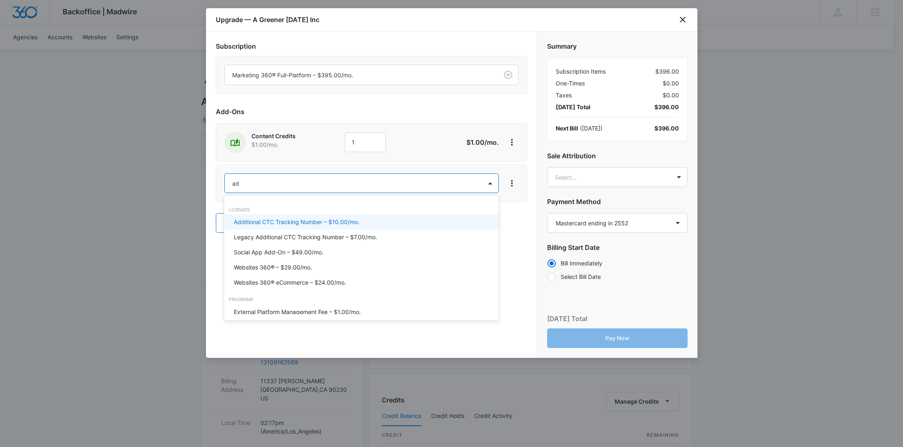
type input "ad c"
click at [257, 218] on p "Ad Credits – $1.00/mo." at bounding box center [264, 222] width 61 height 9
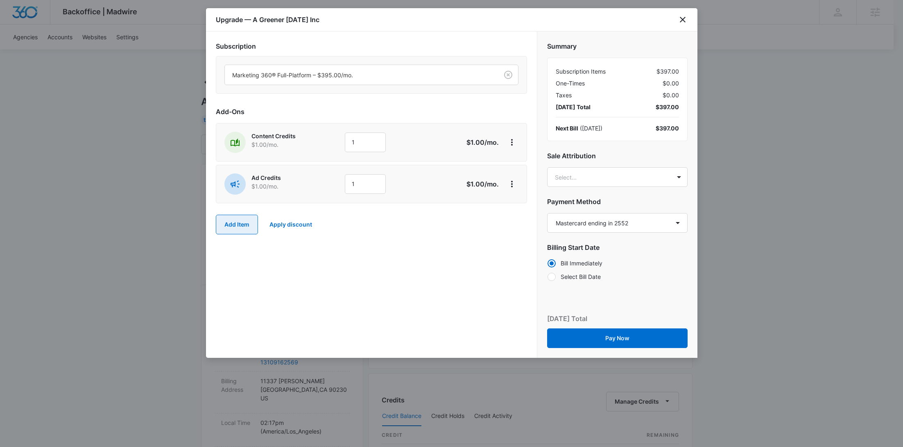
click at [240, 223] on button "Add Item" at bounding box center [237, 225] width 42 height 20
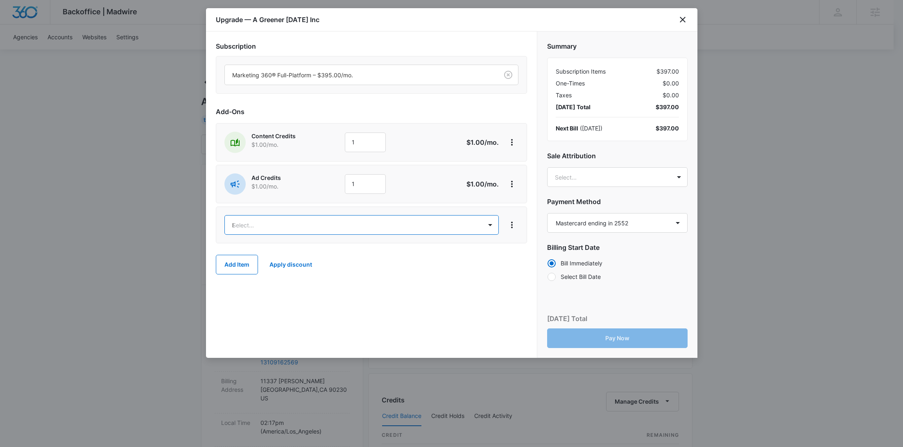
type input "lis"
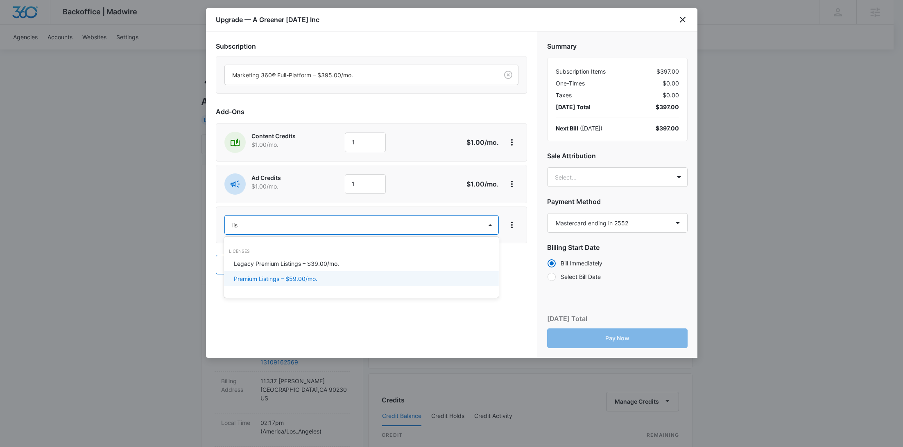
click at [260, 275] on p "Premium Listings – $59.00/mo." at bounding box center [275, 279] width 83 height 9
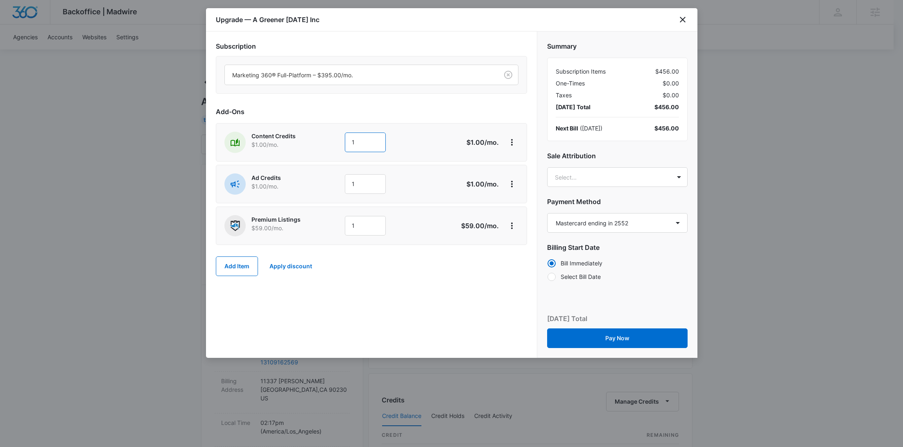
drag, startPoint x: 347, startPoint y: 141, endPoint x: 342, endPoint y: 141, distance: 4.9
click at [342, 141] on div "Content Credits $1.00 /mo. 1" at bounding box center [342, 142] width 236 height 21
type input "900"
click at [332, 162] on div "Subscription Marketing 360® Full-Platform – $395.00/mo. Add-Ons Content Credits…" at bounding box center [371, 162] width 311 height 243
drag, startPoint x: 363, startPoint y: 178, endPoint x: 325, endPoint y: 178, distance: 38.5
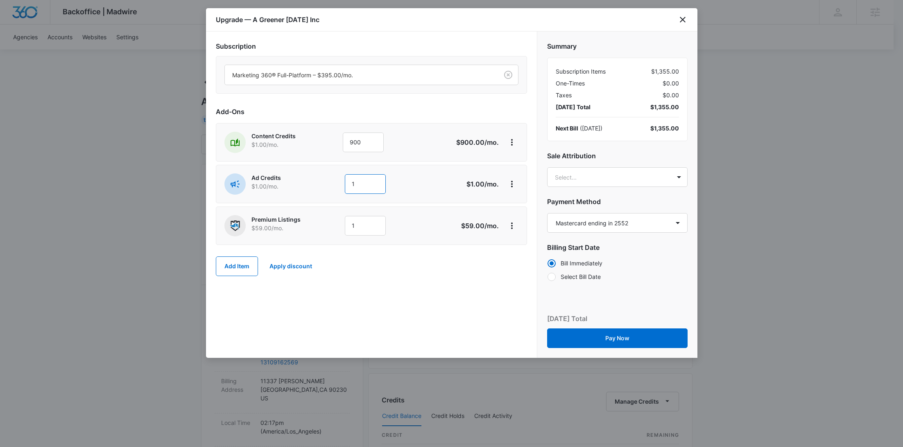
click at [325, 178] on div "Ad Credits $1.00 /mo. 1" at bounding box center [342, 184] width 236 height 21
type input "1000"
click at [603, 178] on body "Backoffice | Madwire Apps Settings RY Rochelle Young rochelle.young@madwire.com…" at bounding box center [451, 407] width 903 height 814
paste input "Sherman"
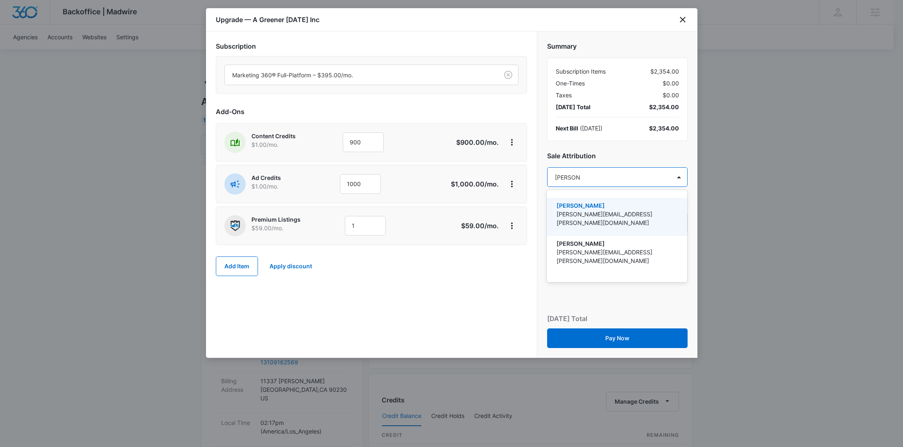
type input "Sherman"
click at [600, 215] on p "josh.sherman@madwire.com" at bounding box center [615, 218] width 119 height 17
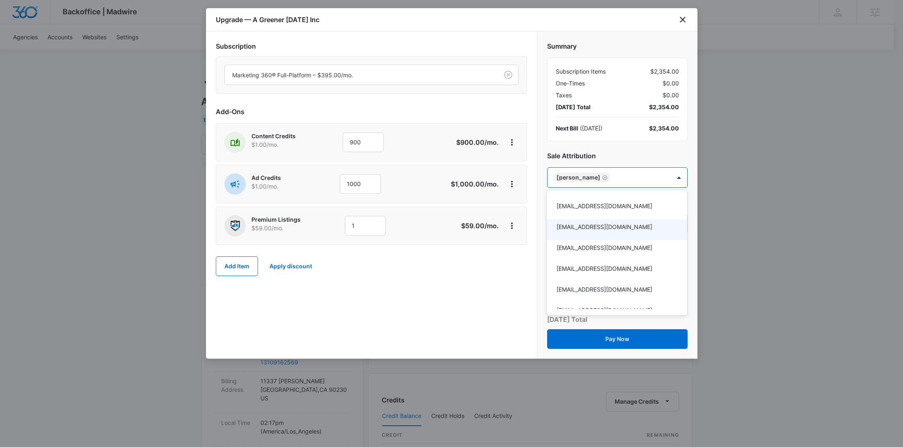
click at [501, 265] on div at bounding box center [451, 223] width 903 height 447
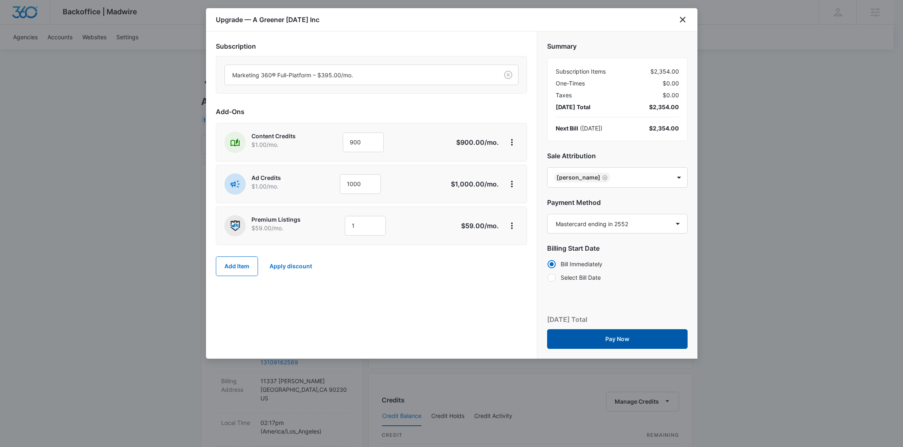
click at [631, 332] on button "Pay Now" at bounding box center [617, 339] width 140 height 20
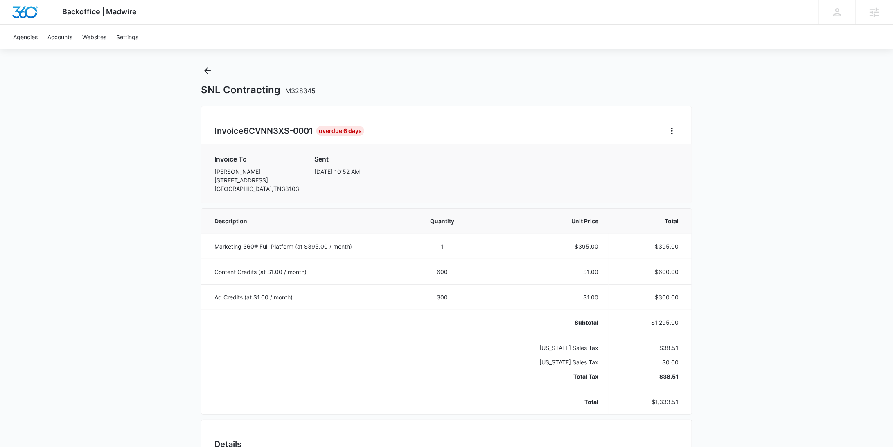
scroll to position [379, 0]
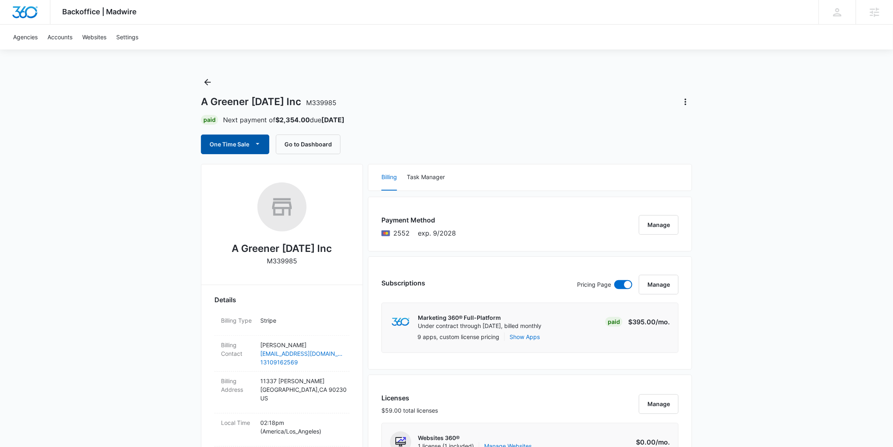
click at [253, 148] on span "button" at bounding box center [258, 145] width 10 height 10
click at [259, 168] on div "Run One-Time Payment" at bounding box center [258, 172] width 95 height 9
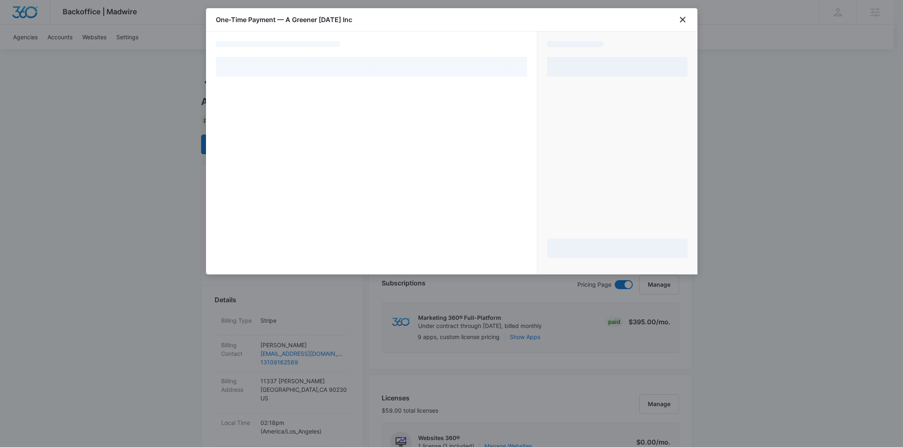
select select "pm_1SIbo1A4n8RTgNjUf9GsA5W0"
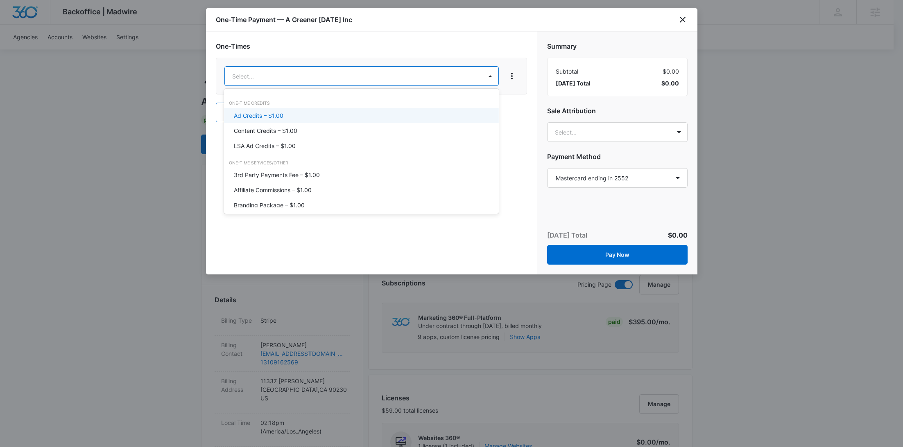
click at [314, 116] on div "Ad Credits – $1.00" at bounding box center [360, 115] width 253 height 9
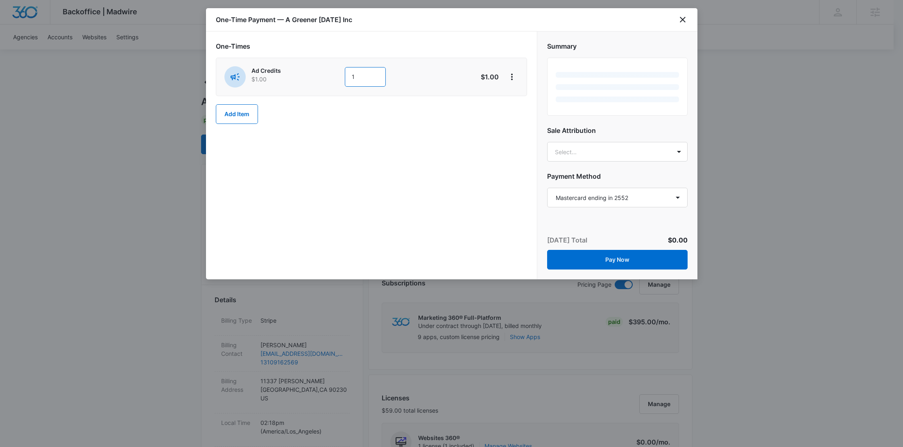
drag, startPoint x: 361, startPoint y: 78, endPoint x: 325, endPoint y: 77, distance: 35.6
click at [325, 77] on div "Ad Credits $1.00 1" at bounding box center [342, 76] width 236 height 21
paste input "700"
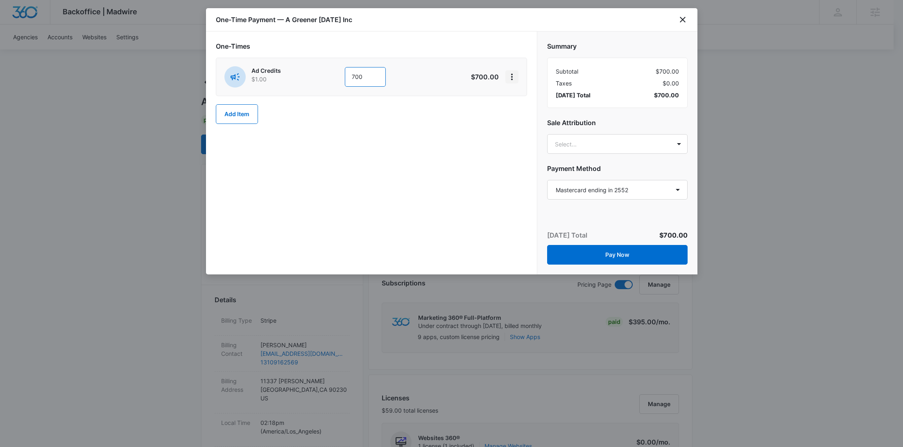
type input "700"
click at [513, 76] on icon "View More" at bounding box center [512, 77] width 10 height 10
click at [519, 97] on div "Add Discount" at bounding box center [533, 100] width 36 height 6
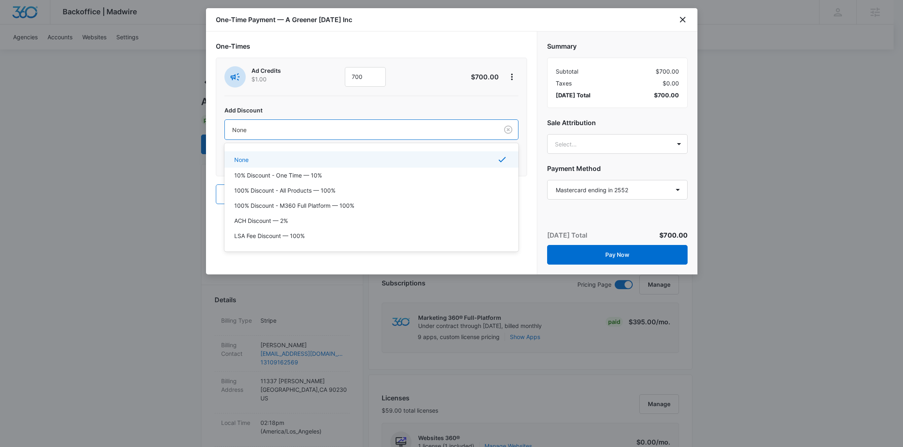
click at [425, 126] on div at bounding box center [359, 130] width 255 height 10
click at [361, 189] on div "100% Discount - All Products — 100%" at bounding box center [370, 190] width 273 height 9
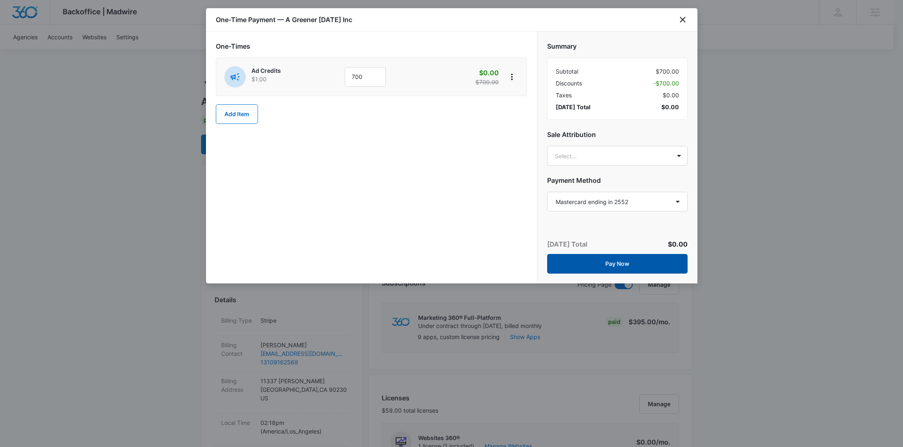
click at [613, 262] on button "Pay Now" at bounding box center [617, 264] width 140 height 20
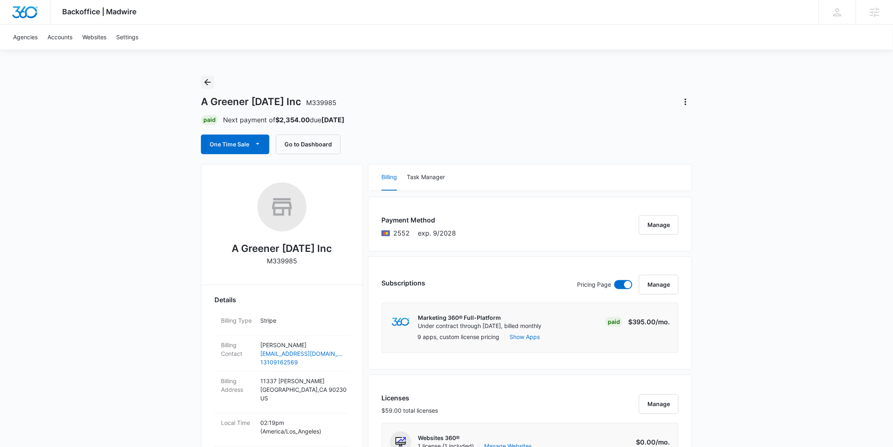
click at [213, 84] on button "Back" at bounding box center [207, 82] width 13 height 13
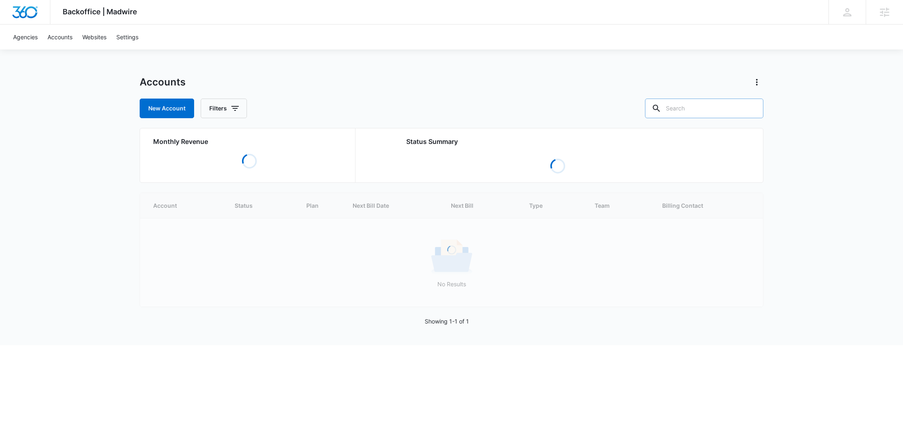
click at [716, 107] on input "text" at bounding box center [704, 109] width 118 height 20
paste input "M337160"
type input "M337160"
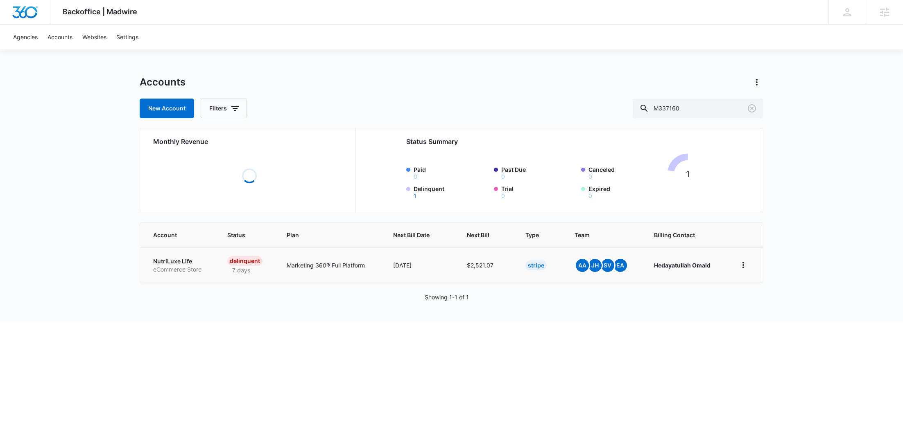
click at [165, 270] on p "eCommerce Store" at bounding box center [180, 270] width 54 height 8
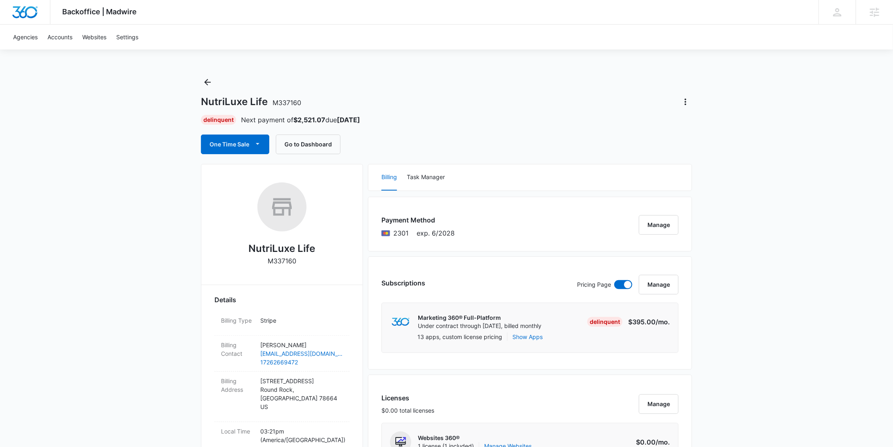
click at [273, 261] on p "M337160" at bounding box center [282, 261] width 29 height 10
copy p "M337160"
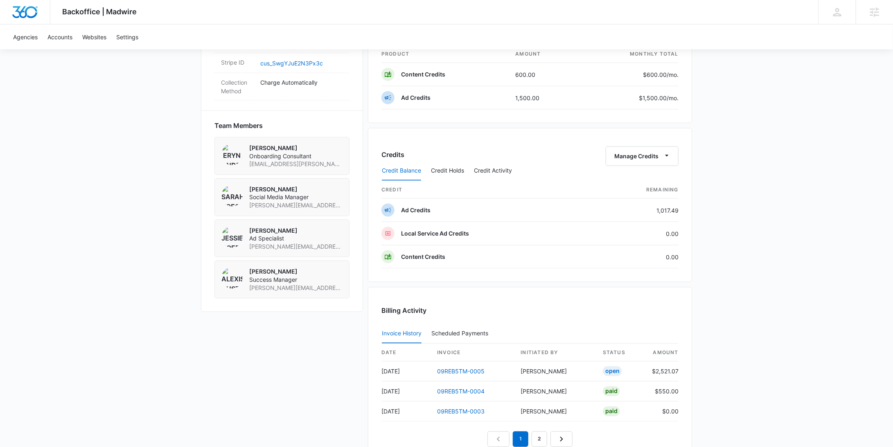
scroll to position [652, 0]
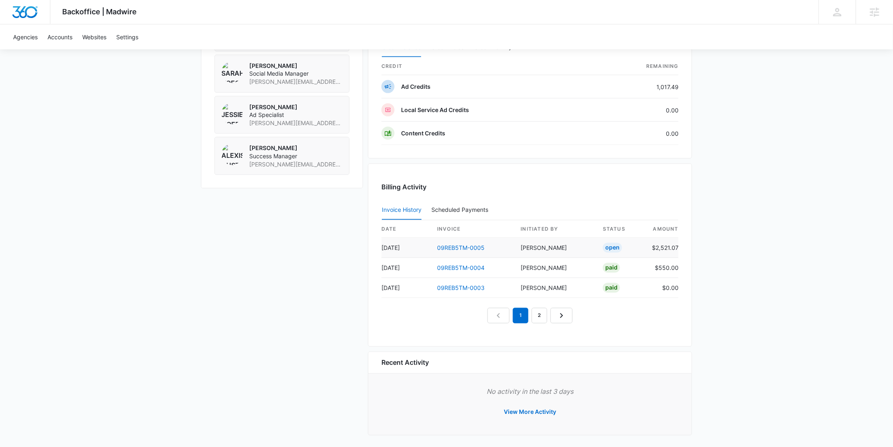
click at [672, 246] on td "$2,521.07" at bounding box center [661, 248] width 33 height 20
copy td "2,521.07"
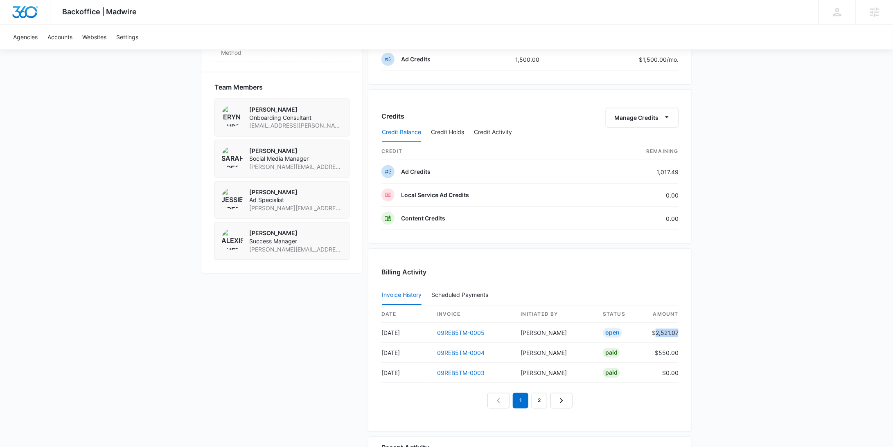
scroll to position [0, 0]
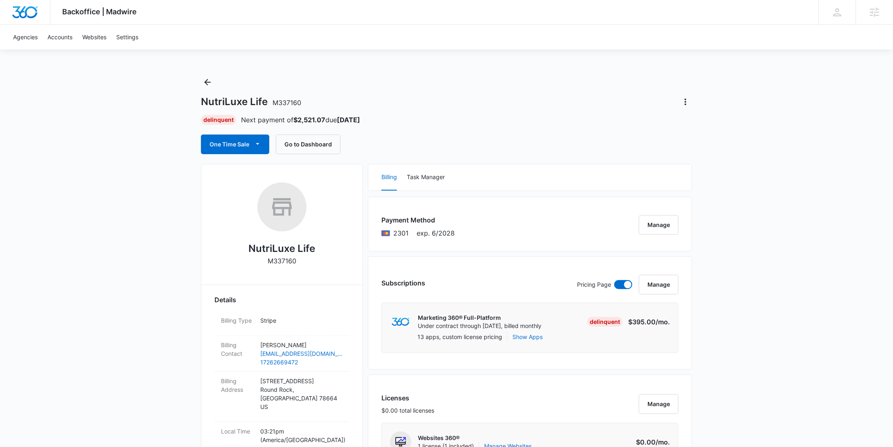
click at [279, 260] on p "M337160" at bounding box center [282, 261] width 29 height 10
copy p "M337160"
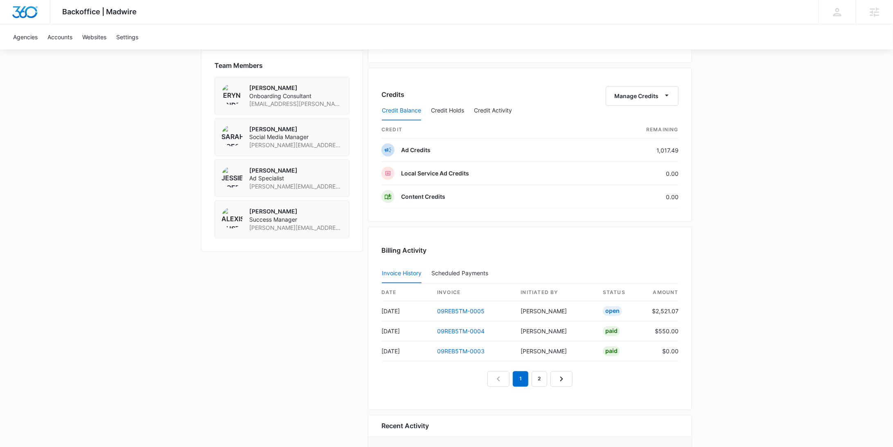
scroll to position [652, 0]
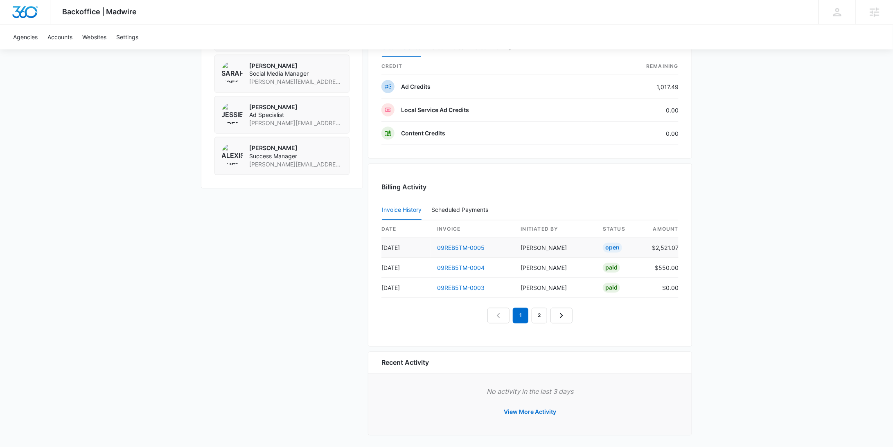
click at [661, 246] on td "$2,521.07" at bounding box center [661, 248] width 33 height 20
copy td "2,521.07"
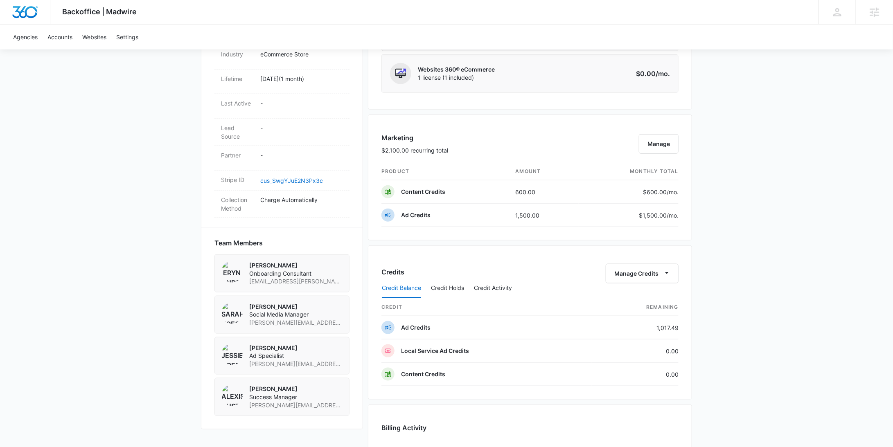
scroll to position [0, 0]
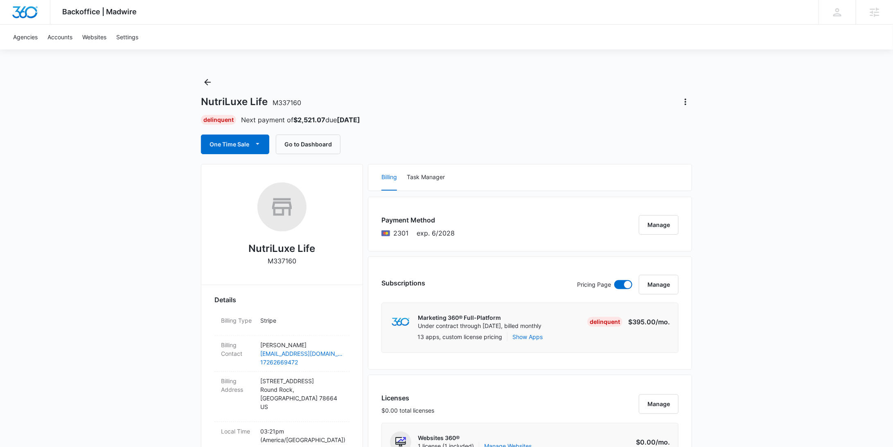
click at [290, 262] on p "M337160" at bounding box center [282, 261] width 29 height 10
drag, startPoint x: 290, startPoint y: 262, endPoint x: 293, endPoint y: 258, distance: 4.9
click at [290, 262] on p "M337160" at bounding box center [282, 261] width 29 height 10
copy p "M337160"
click at [203, 82] on icon "Back" at bounding box center [208, 82] width 10 height 10
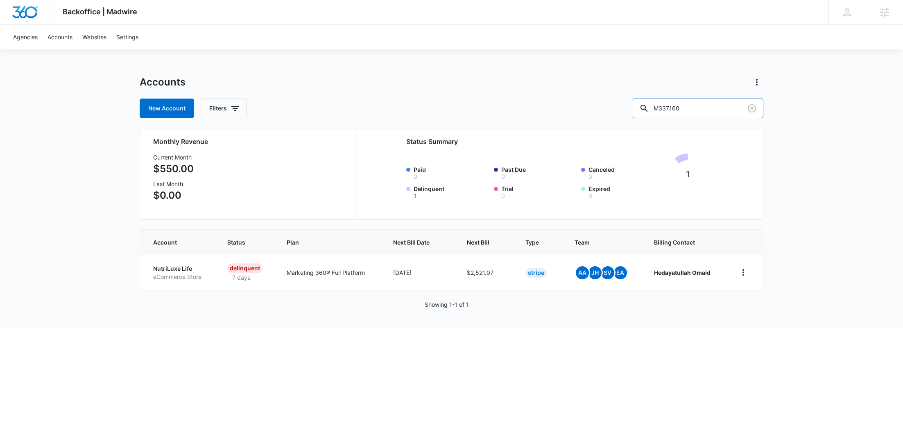
drag, startPoint x: 719, startPoint y: 104, endPoint x: 654, endPoint y: 105, distance: 64.3
click at [654, 105] on div "New Account Filters M337160" at bounding box center [451, 109] width 623 height 20
paste input "2556"
type input "M332556"
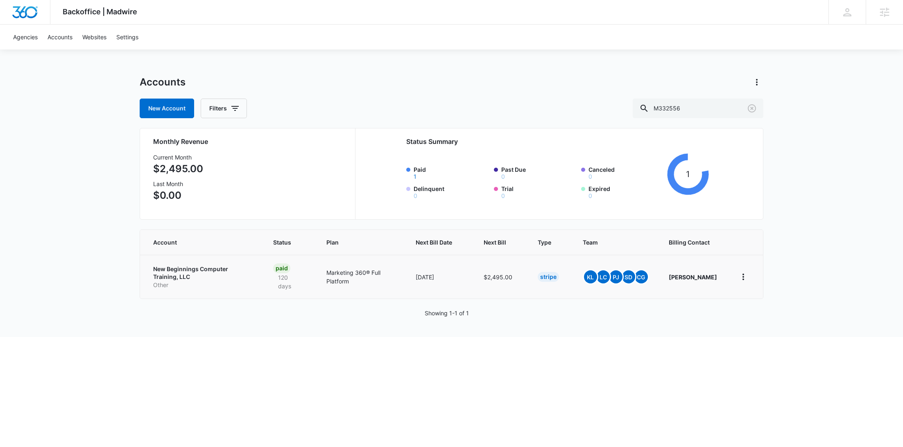
click at [241, 271] on p "New Beginnings Computer Training, LLC" at bounding box center [203, 273] width 100 height 16
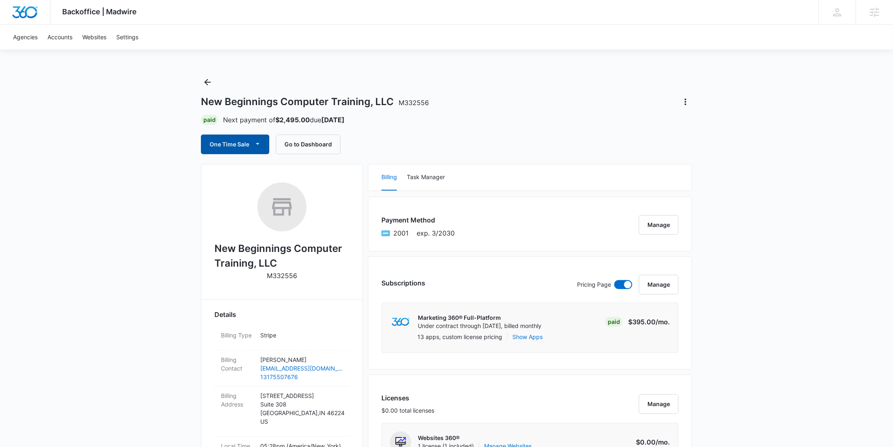
click at [248, 142] on button "One Time Sale" at bounding box center [235, 145] width 68 height 20
click at [247, 170] on div "Run One-Time Payment" at bounding box center [258, 172] width 95 height 9
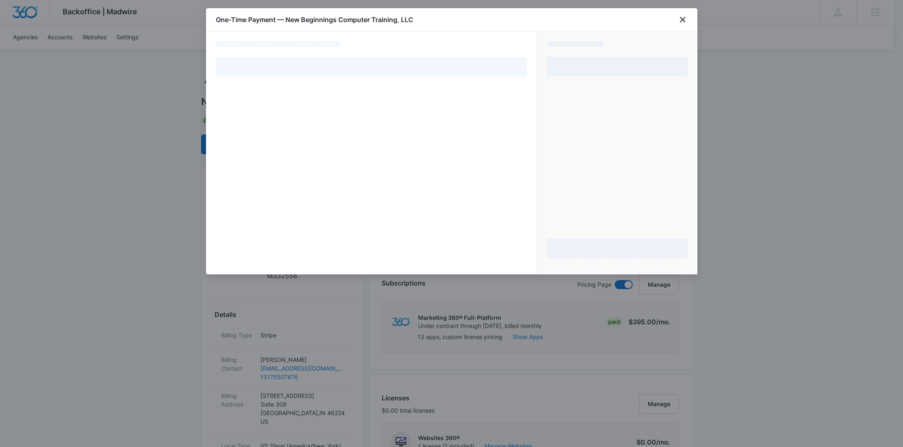
select select "pm_1Rb5T2A4n8RTgNjUcfk4XXoT"
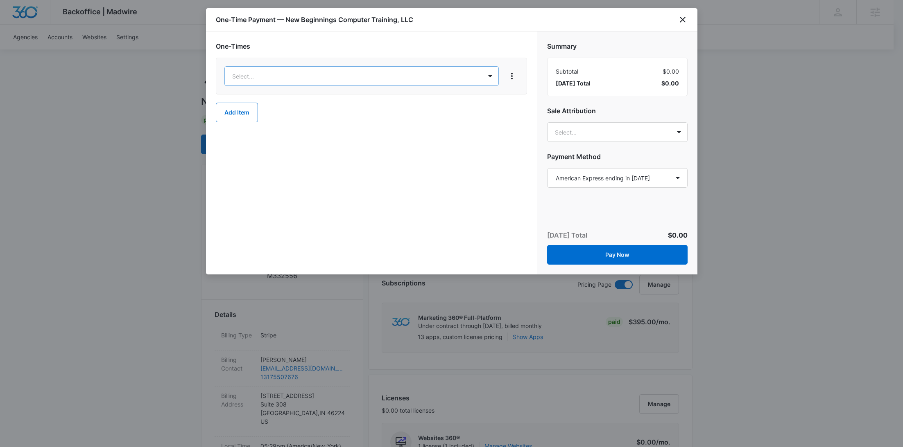
type input "canc"
click at [310, 113] on div "Cancellation Fee – $1.00" at bounding box center [360, 115] width 253 height 9
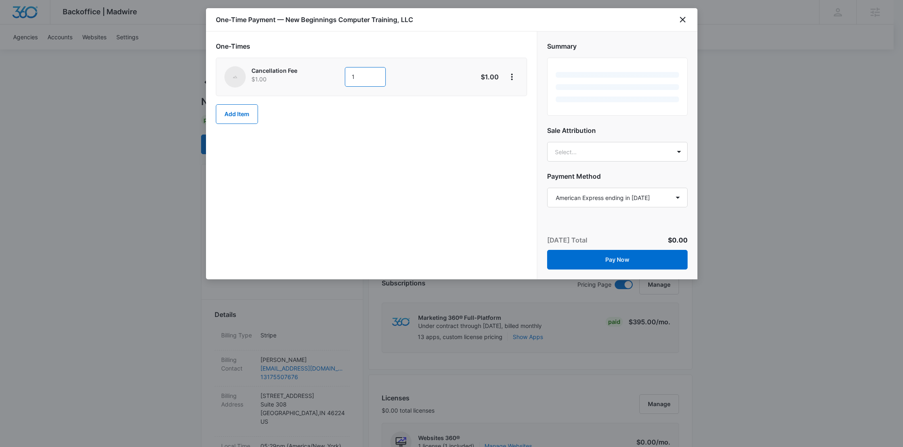
drag, startPoint x: 366, startPoint y: 82, endPoint x: 341, endPoint y: 80, distance: 25.0
click at [341, 80] on div "Cancellation Fee $1.00 1" at bounding box center [342, 76] width 236 height 21
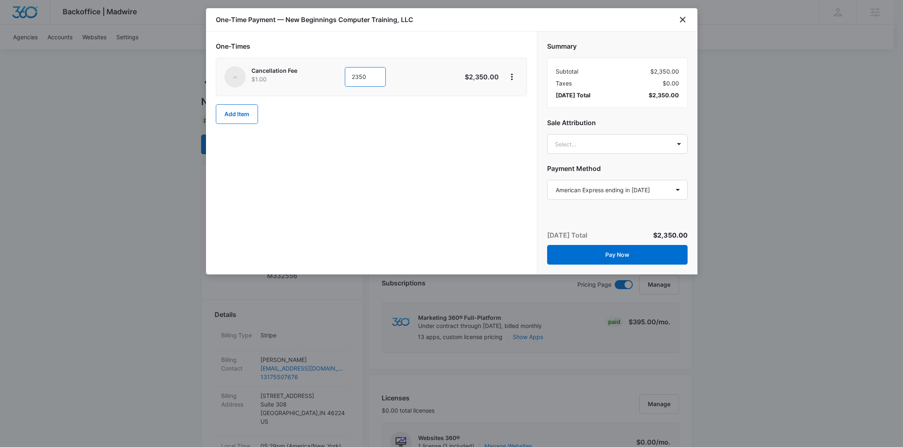
type input "2350"
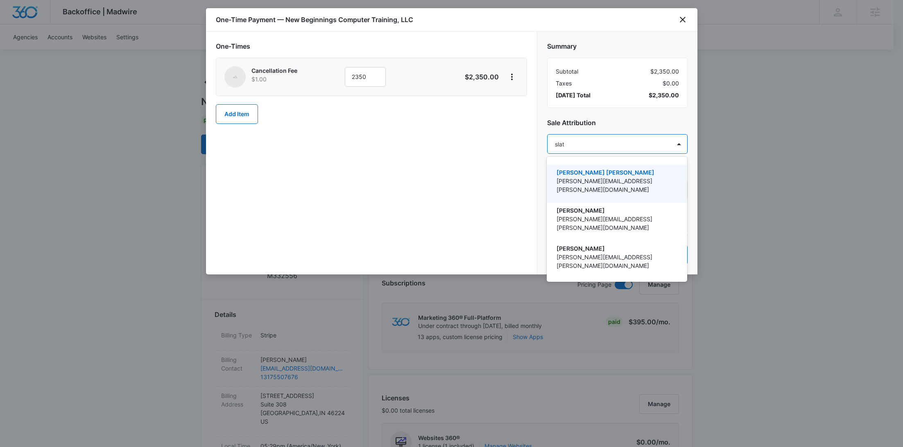
type input "slater"
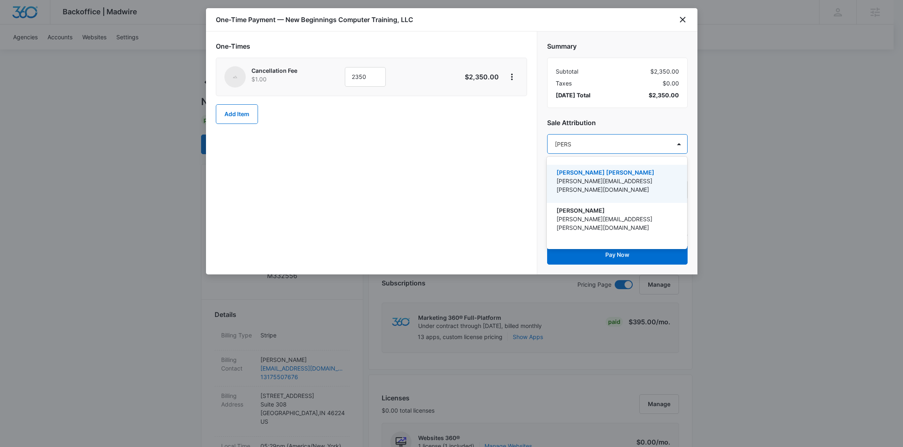
click at [600, 182] on p "slater.drost@madwire.com" at bounding box center [615, 185] width 119 height 17
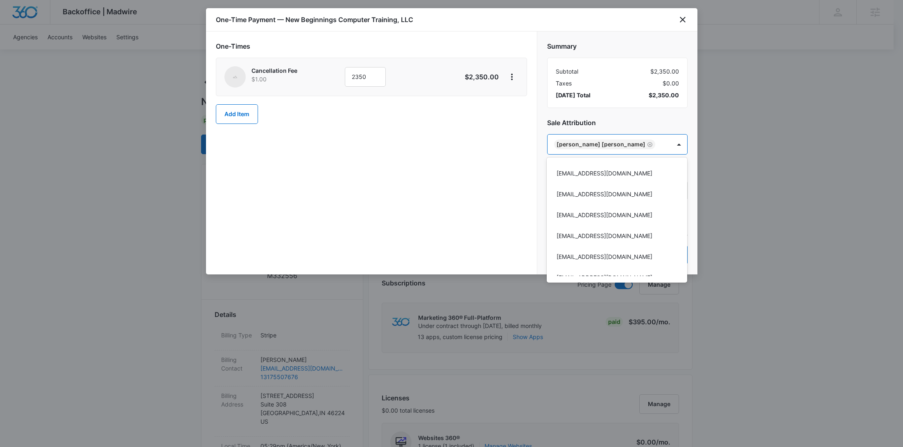
click at [472, 188] on div at bounding box center [451, 223] width 903 height 447
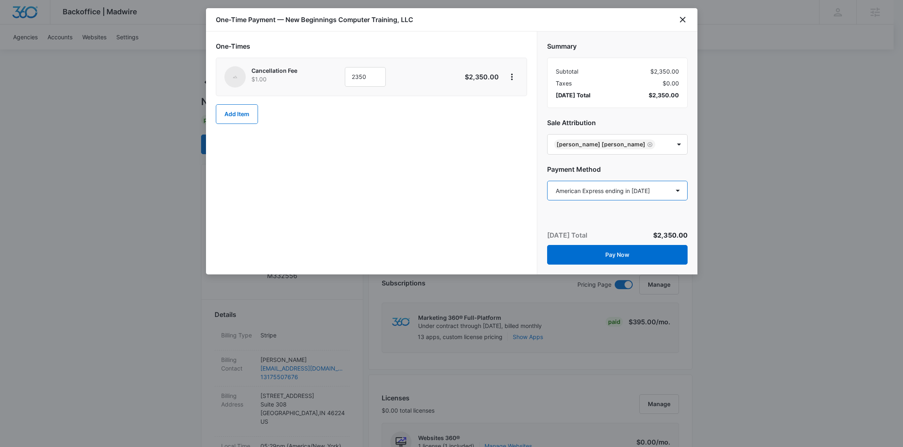
click at [591, 192] on select "Select a payment method American Express ending in 2001 New payment method Mont…" at bounding box center [617, 191] width 140 height 20
click at [547, 181] on select "Select a payment method American Express ending in 2001 New payment method Mont…" at bounding box center [617, 191] width 140 height 20
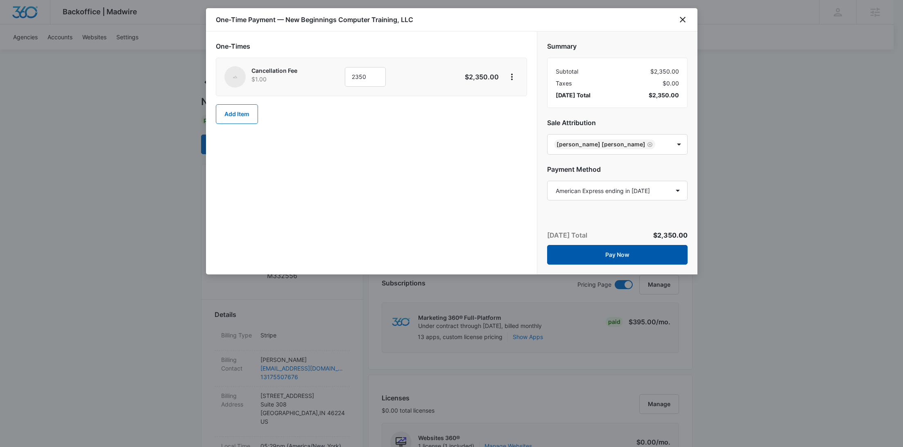
click at [612, 261] on button "Pay Now" at bounding box center [617, 255] width 140 height 20
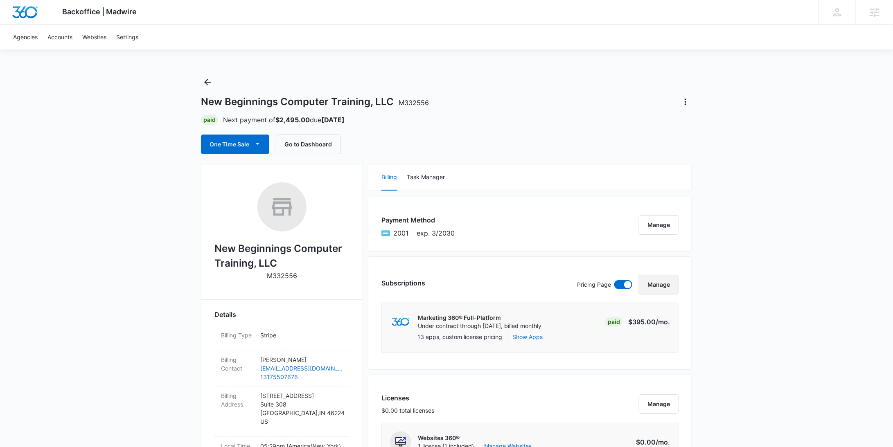
click at [666, 283] on button "Manage" at bounding box center [659, 285] width 40 height 20
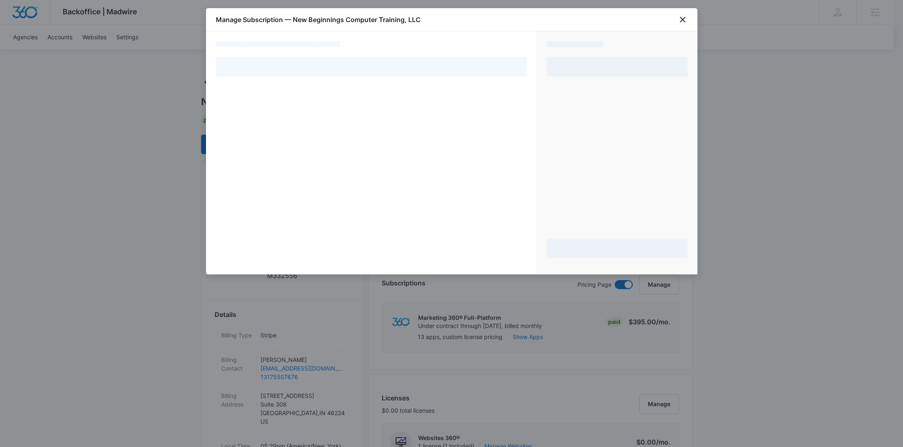
select select "pm_1Rb5T2A4n8RTgNjUcfk4XXoT"
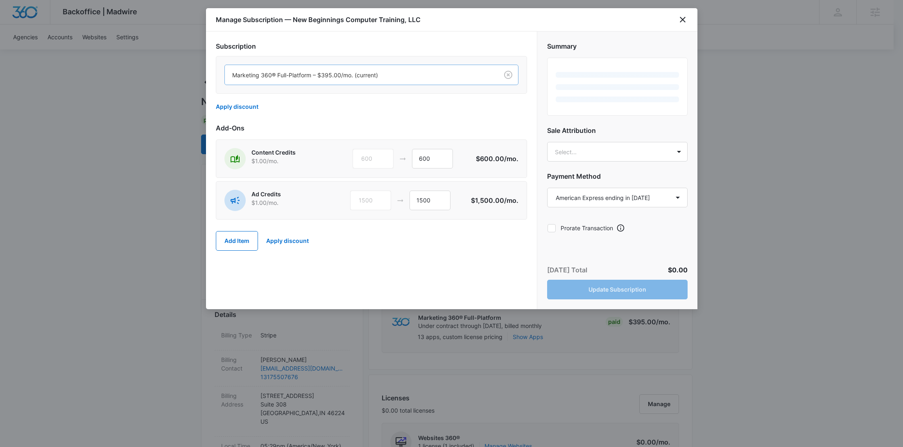
click at [350, 77] on div at bounding box center [359, 75] width 255 height 10
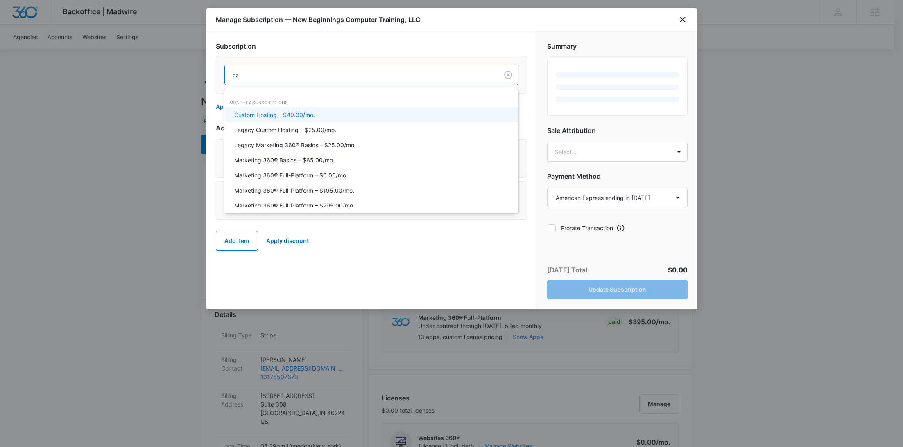
type input "bas"
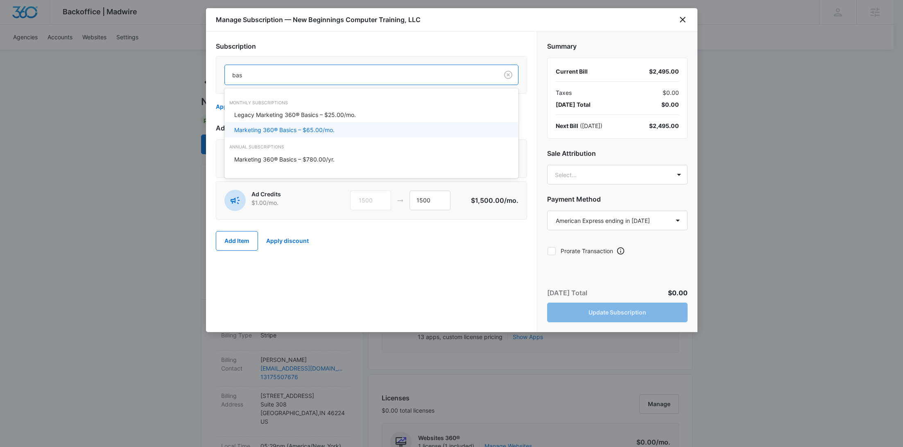
click at [341, 126] on div "Marketing 360® Basics – $65.00/mo." at bounding box center [370, 130] width 273 height 9
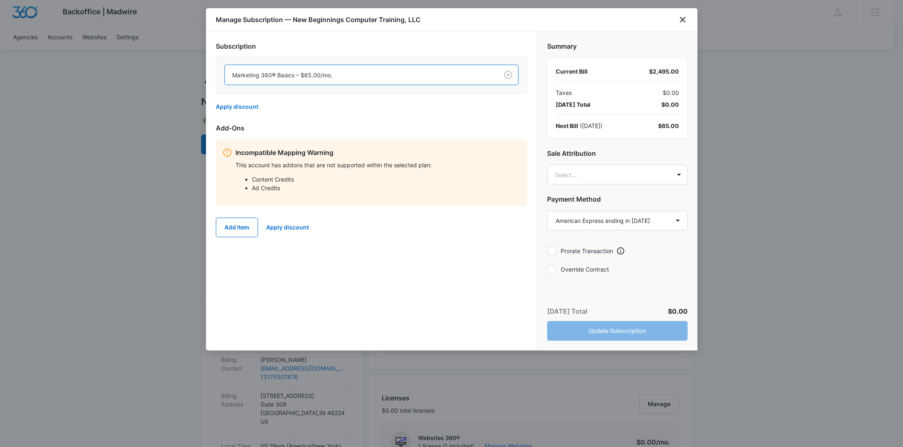
click at [589, 264] on div "Summary Current Bill $2,495.00 Taxes $0.00 Today’s Total $0.00 Next Bill ( Oct …" at bounding box center [617, 155] width 160 height 247
click at [589, 269] on label "Override Contract" at bounding box center [617, 269] width 140 height 9
click at [547, 269] on input "Override Contract" at bounding box center [547, 269] width 0 height 0
checkbox input "true"
click at [609, 334] on button "Update Subscription" at bounding box center [617, 331] width 140 height 20
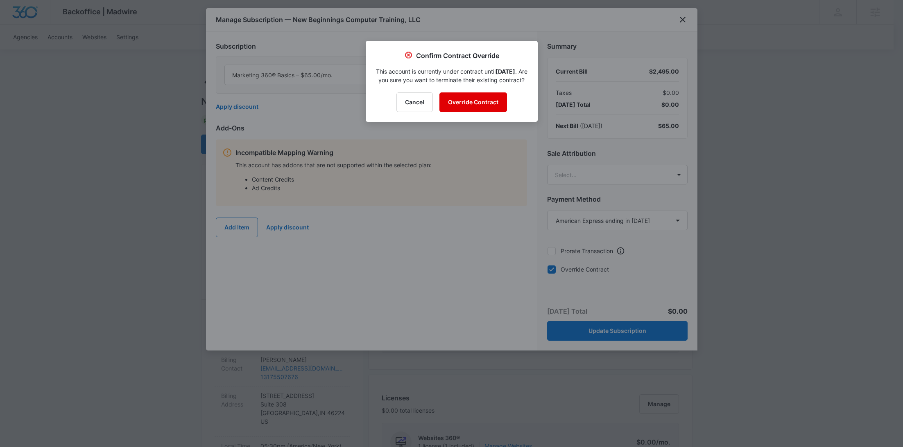
click at [490, 112] on button "Override Contract" at bounding box center [473, 103] width 68 height 20
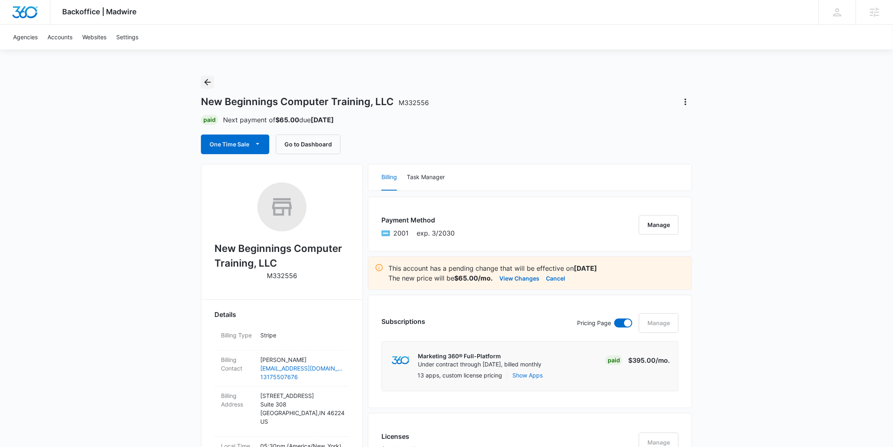
drag, startPoint x: 209, startPoint y: 84, endPoint x: 224, endPoint y: 84, distance: 15.1
click at [209, 84] on icon "Back" at bounding box center [208, 82] width 10 height 10
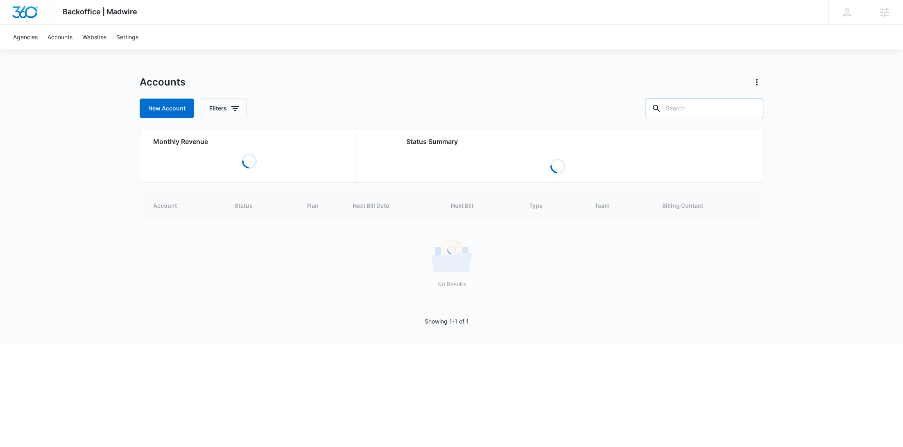
click at [716, 106] on input "text" at bounding box center [704, 109] width 118 height 20
paste input "Candice Anderson"
type input "Candice Anderson"
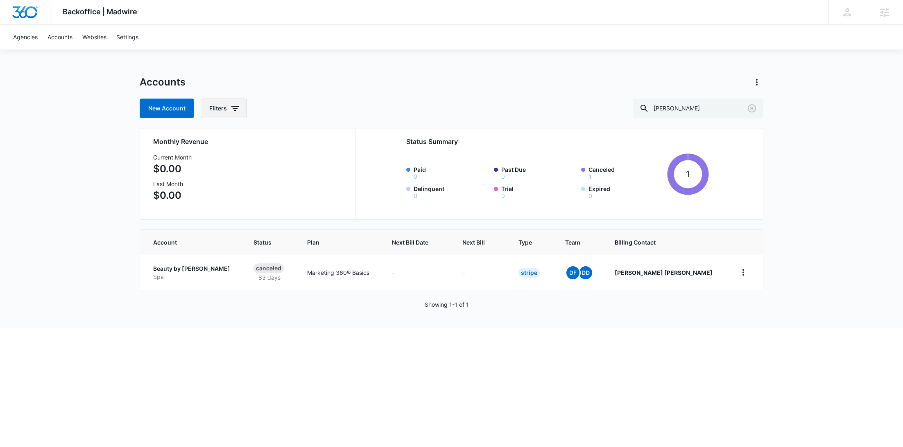
click at [235, 105] on icon "button" at bounding box center [235, 109] width 10 height 10
click at [302, 142] on icon "Show Agency filters" at bounding box center [298, 138] width 10 height 10
click at [260, 165] on label "Search All Agencies" at bounding box center [257, 165] width 94 height 9
click at [211, 165] on input "Search All Agencies" at bounding box center [210, 165] width 0 height 0
checkbox input "true"
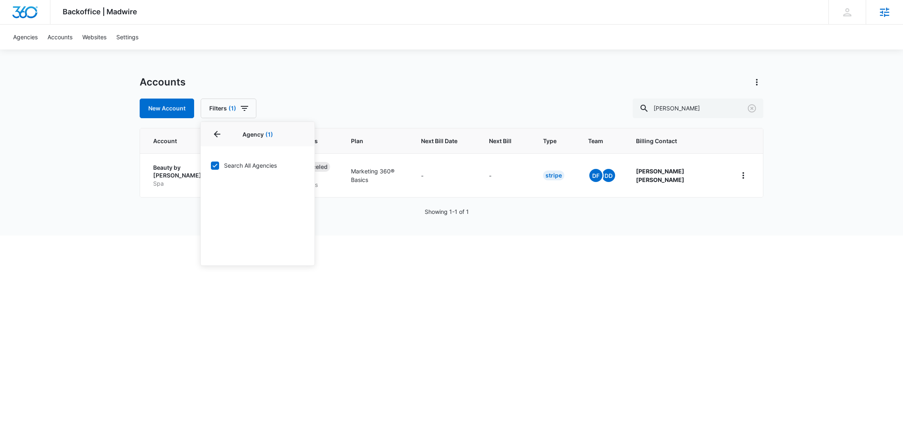
click at [891, 16] on div "Agencies Agency Management" at bounding box center [883, 12] width 37 height 24
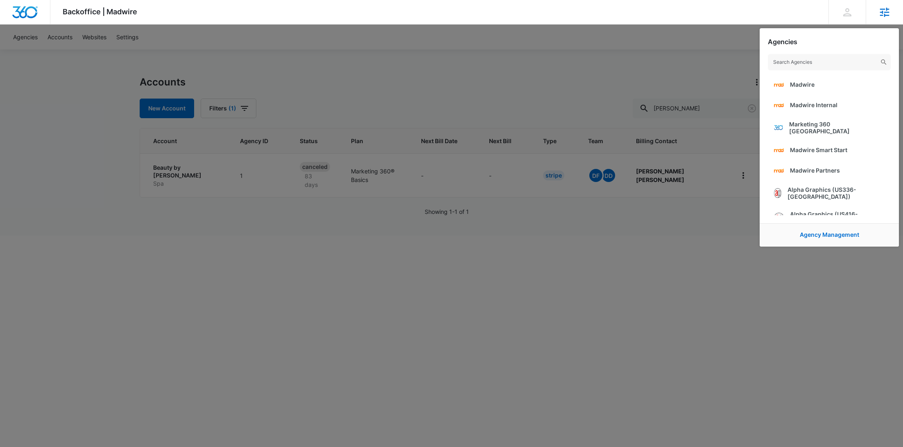
click at [837, 66] on input "text" at bounding box center [828, 62] width 123 height 16
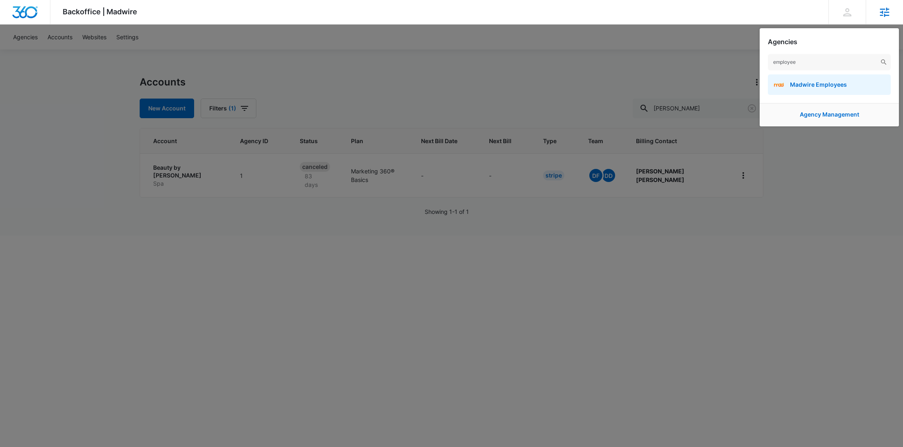
type input "employee"
click at [831, 88] on link "Madwire Employees" at bounding box center [828, 84] width 123 height 20
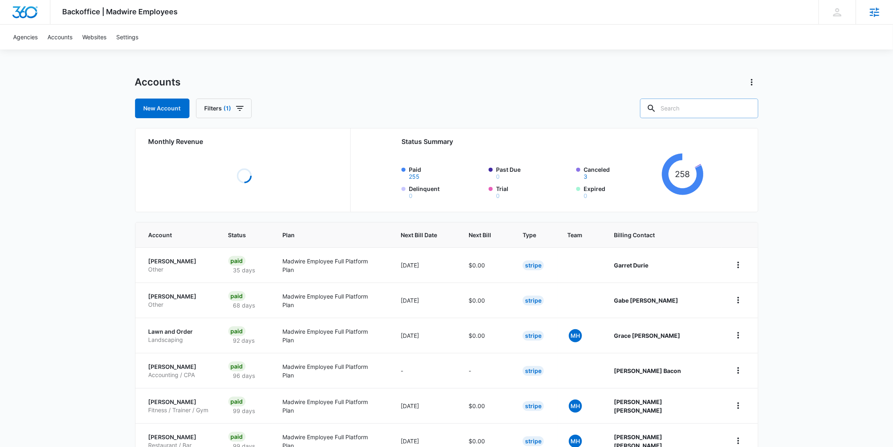
click at [702, 114] on input "text" at bounding box center [699, 109] width 118 height 20
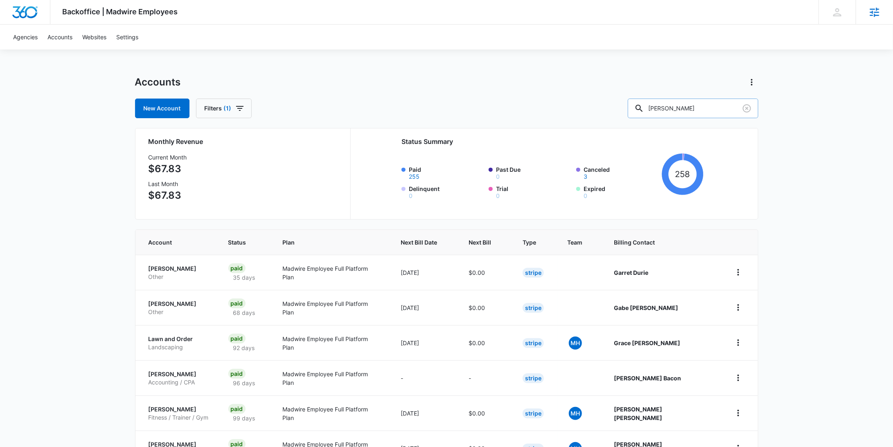
type input "candice"
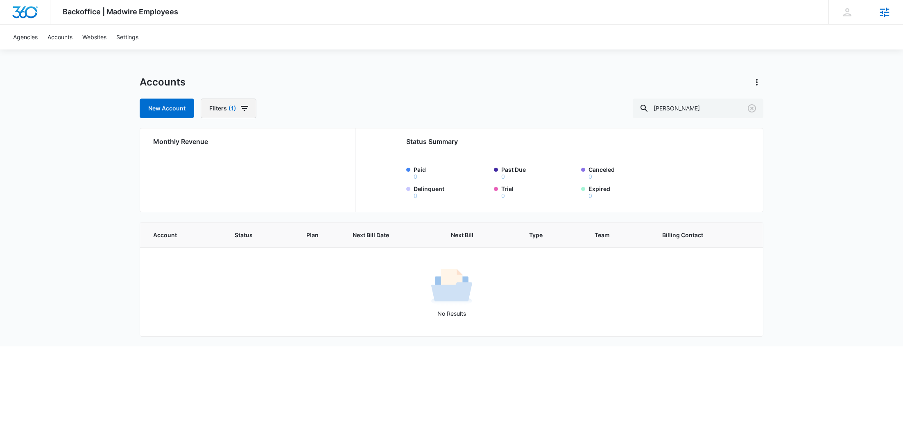
click at [243, 100] on button "Filters (1)" at bounding box center [229, 109] width 56 height 20
click at [296, 185] on icon "Show Billing Type filters" at bounding box center [298, 181] width 10 height 10
click at [233, 183] on label "Stripe" at bounding box center [257, 179] width 94 height 9
click at [211, 179] on input "Stripe" at bounding box center [210, 179] width 0 height 0
checkbox input "false"
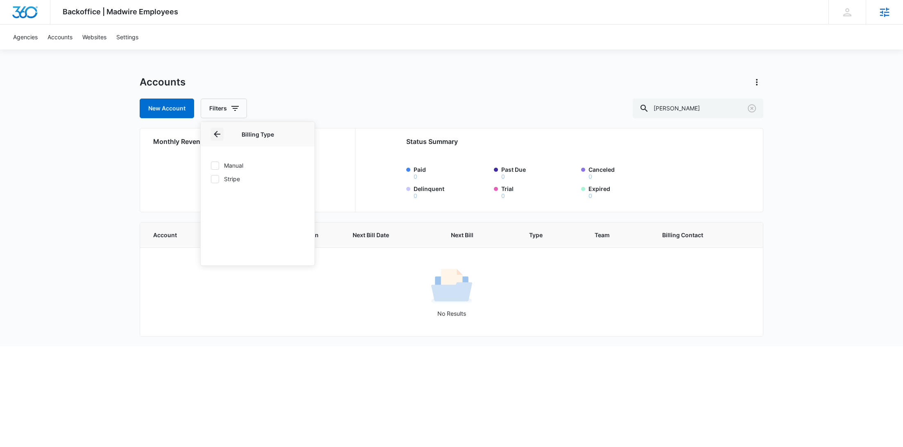
click at [219, 135] on icon "Back" at bounding box center [217, 134] width 10 height 10
click at [352, 80] on div "Accounts" at bounding box center [451, 82] width 623 height 13
drag, startPoint x: 651, startPoint y: 104, endPoint x: 612, endPoint y: 102, distance: 38.5
click at [616, 104] on div "New Account Filters candice" at bounding box center [451, 109] width 623 height 20
paste input "Anderson"
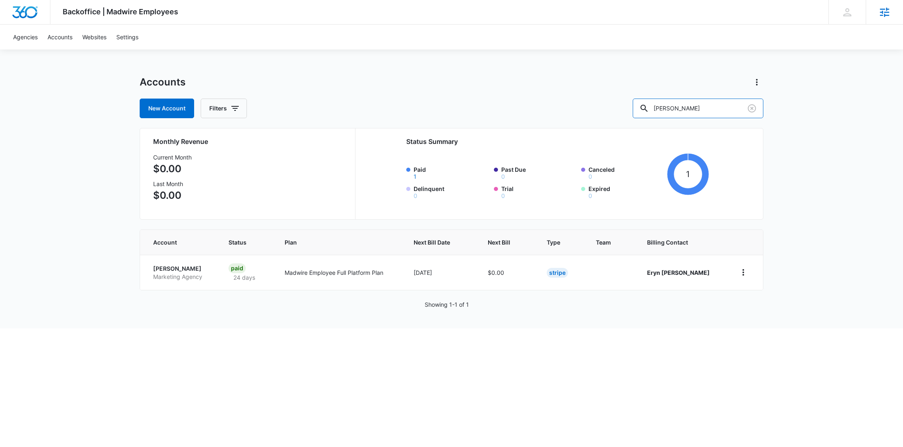
drag, startPoint x: 622, startPoint y: 104, endPoint x: 612, endPoint y: 103, distance: 9.9
click at [612, 103] on div "New Account Filters Anderson" at bounding box center [451, 109] width 623 height 20
paste input "M50798"
type input "M50798"
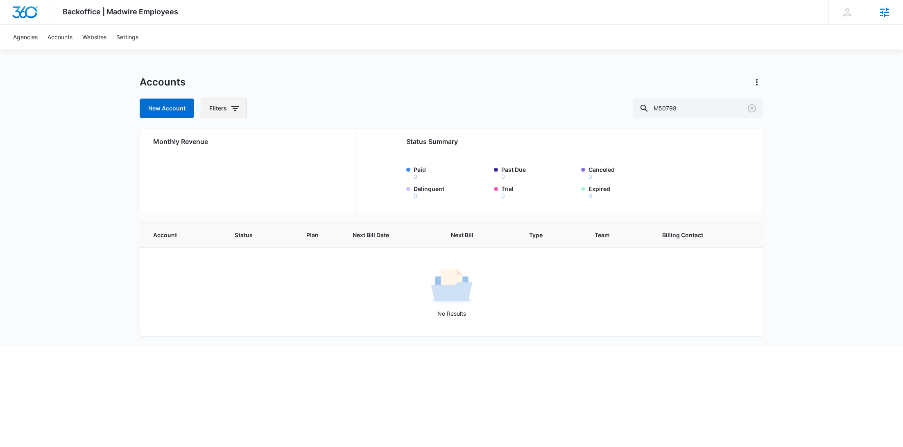
click at [237, 102] on button "Filters" at bounding box center [224, 109] width 46 height 20
click at [302, 133] on icon "Show Agency filters" at bounding box center [298, 138] width 10 height 10
click at [262, 164] on label "Search All Agencies" at bounding box center [257, 165] width 94 height 9
click at [211, 165] on input "Search All Agencies" at bounding box center [210, 165] width 0 height 0
checkbox input "true"
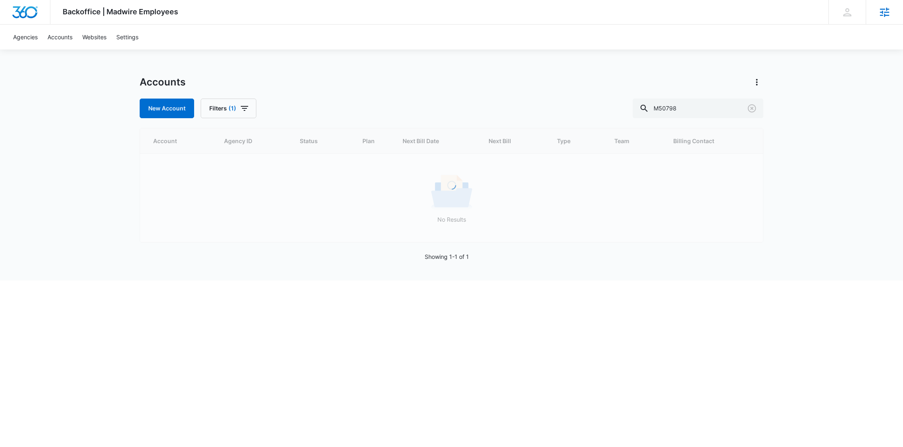
click at [349, 79] on div "Accounts" at bounding box center [451, 82] width 623 height 13
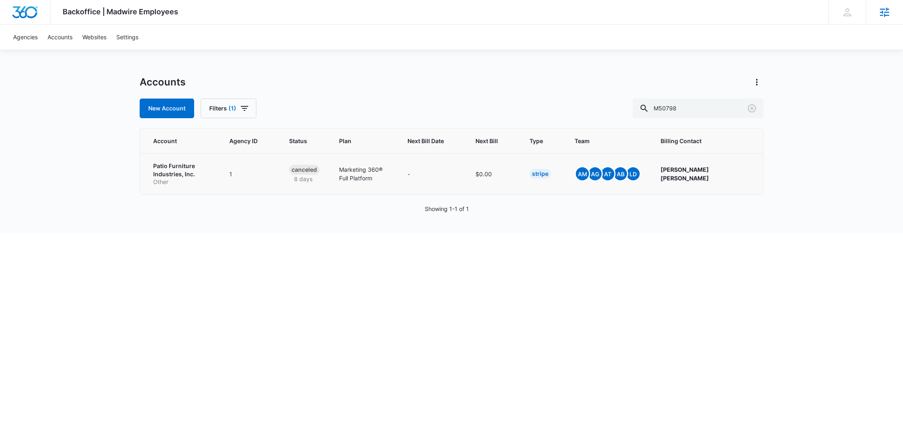
click at [161, 176] on p "Patio Furniture Industries, Inc." at bounding box center [181, 170] width 56 height 16
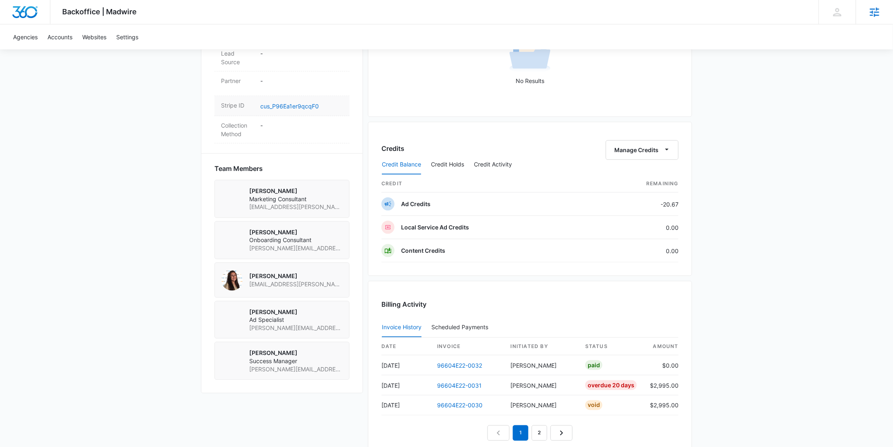
scroll to position [348, 0]
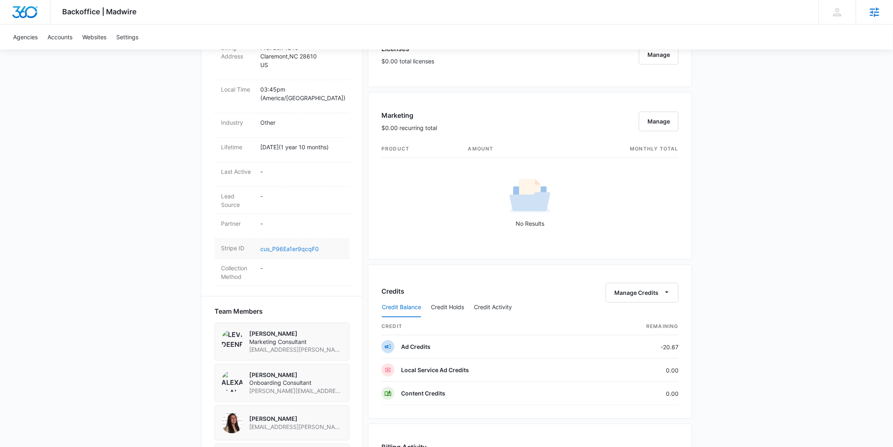
click at [299, 248] on link "cus_P96Ea1er9qcqF0" at bounding box center [289, 249] width 59 height 7
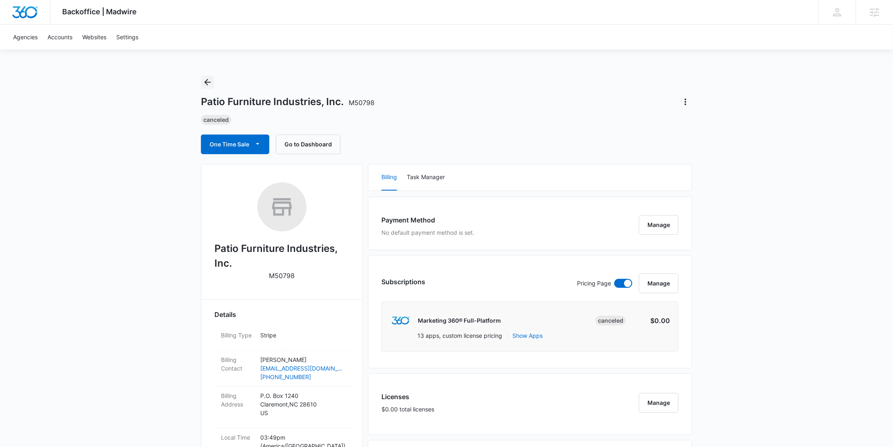
click at [208, 81] on icon "Back" at bounding box center [208, 82] width 10 height 10
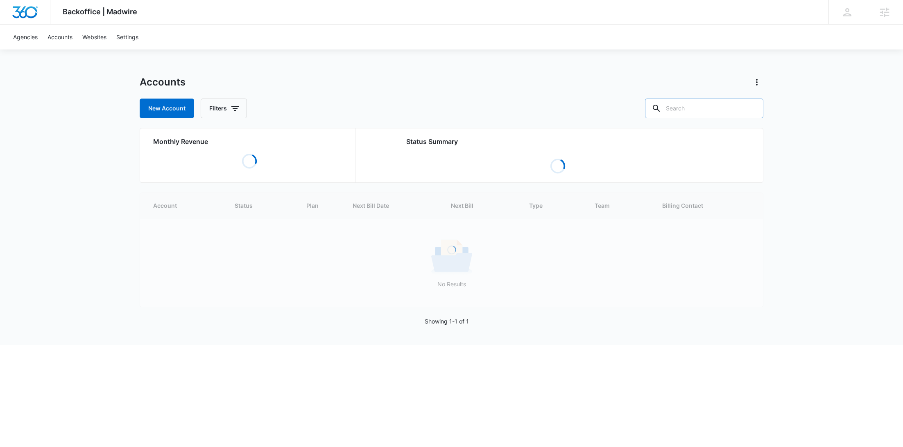
click at [705, 108] on input "text" at bounding box center [704, 109] width 118 height 20
paste input "M333127"
type input "M333127"
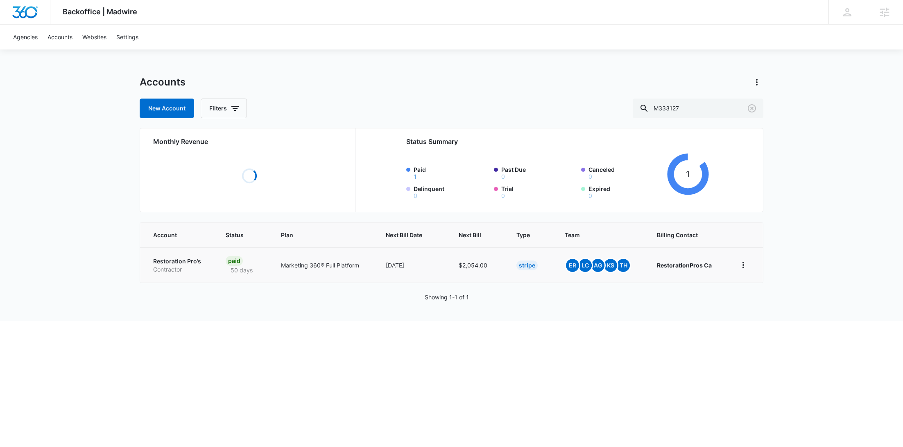
click at [178, 268] on p "Contractor" at bounding box center [179, 270] width 53 height 8
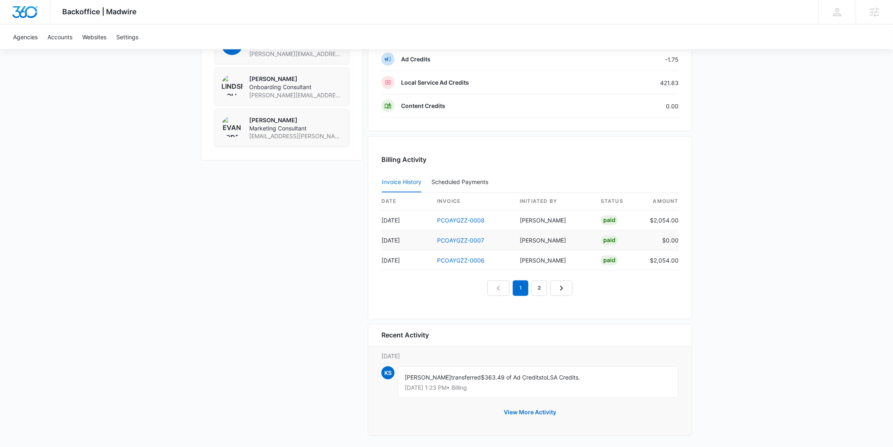
scroll to position [519, 0]
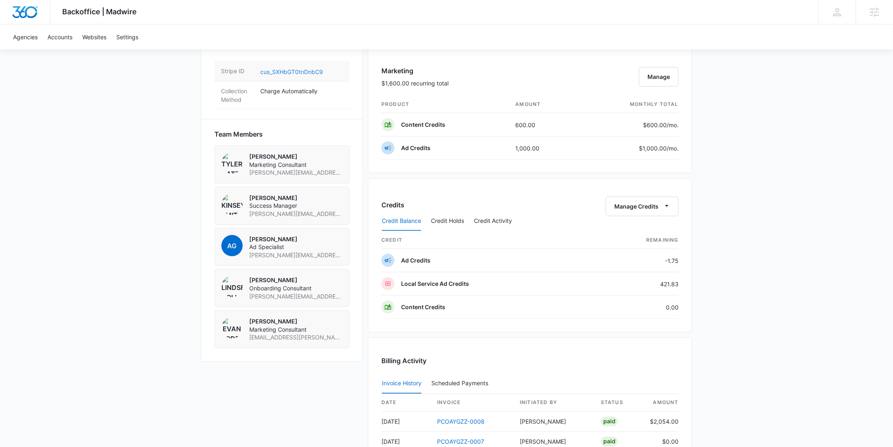
click at [307, 68] on link "cus_SXHbGT0tnDnbC9" at bounding box center [291, 71] width 63 height 7
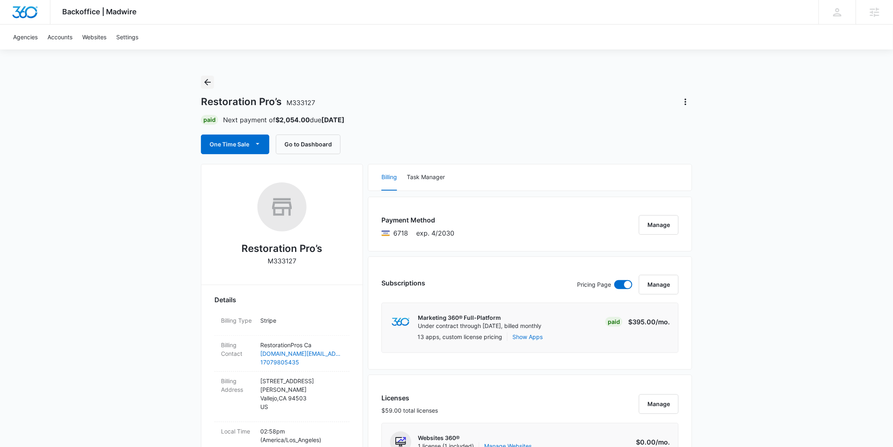
click at [212, 83] on button "Back" at bounding box center [207, 82] width 13 height 13
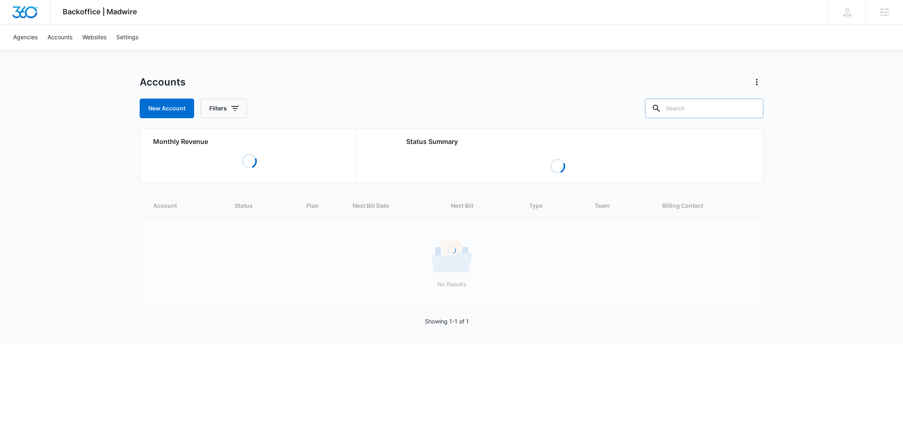
click at [707, 112] on input "text" at bounding box center [704, 109] width 118 height 20
paste input "M337714"
type input "M337714"
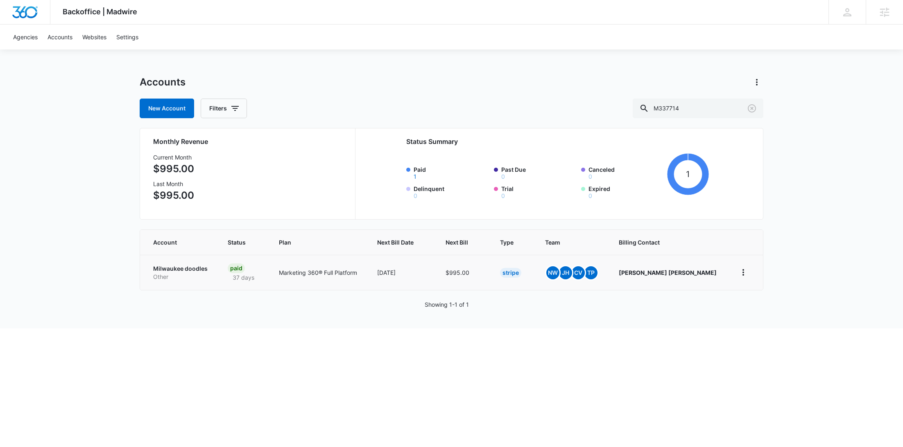
click at [180, 275] on p "Other" at bounding box center [180, 277] width 55 height 8
